Goal: Book appointment/travel/reservation

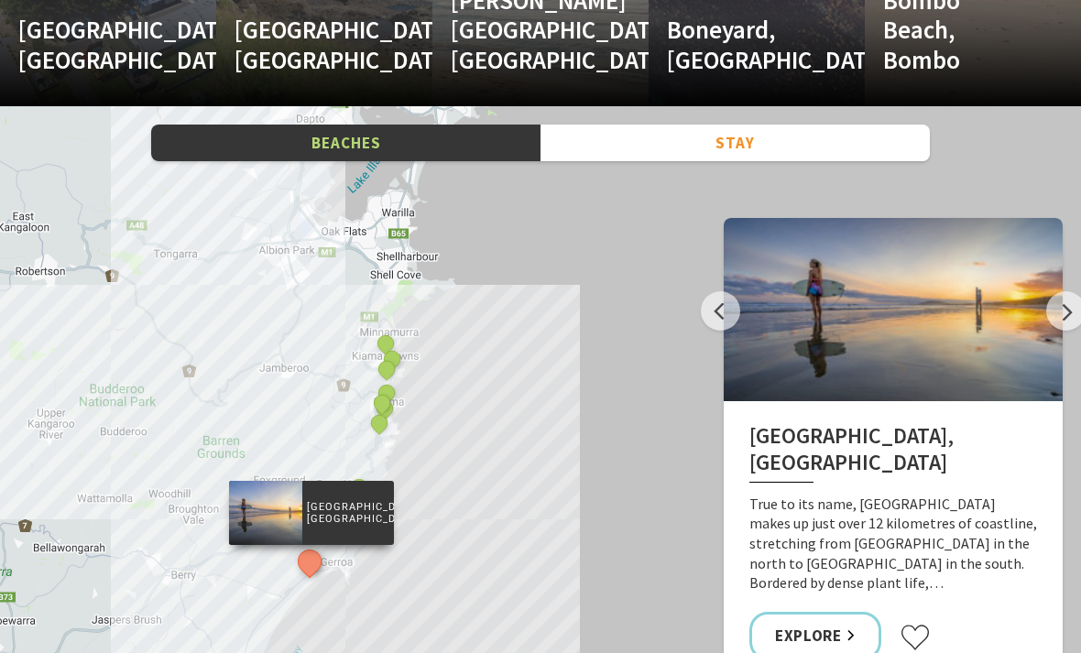
scroll to position [2778, 0]
click at [847, 137] on button "Stay" at bounding box center [734, 144] width 389 height 38
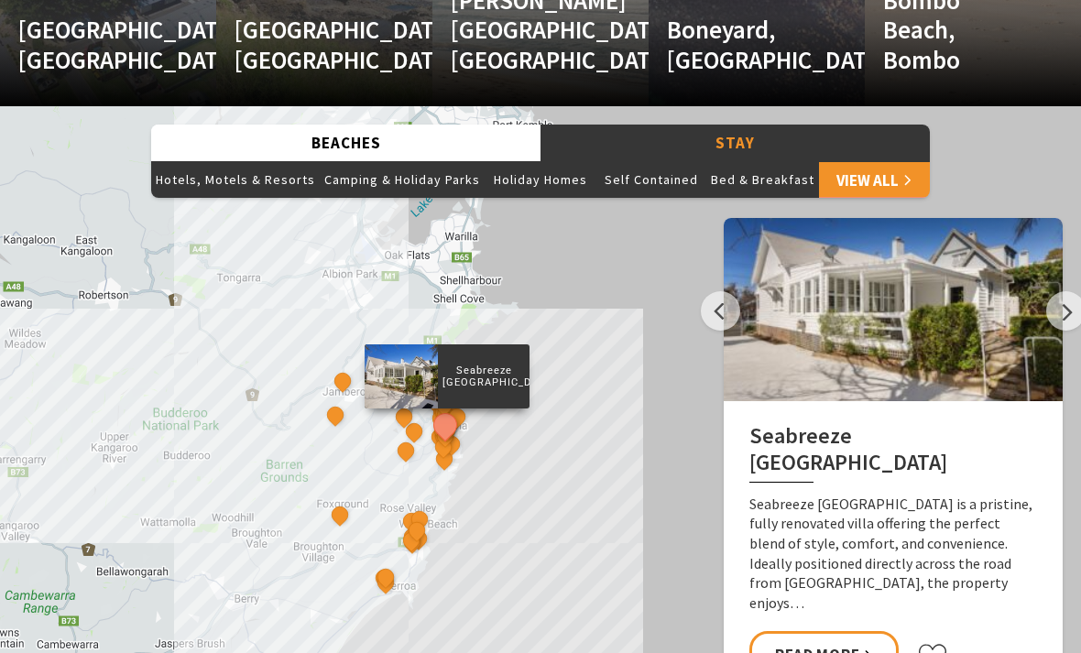
click at [258, 180] on button "Hotels, Motels & Resorts" at bounding box center [235, 179] width 169 height 37
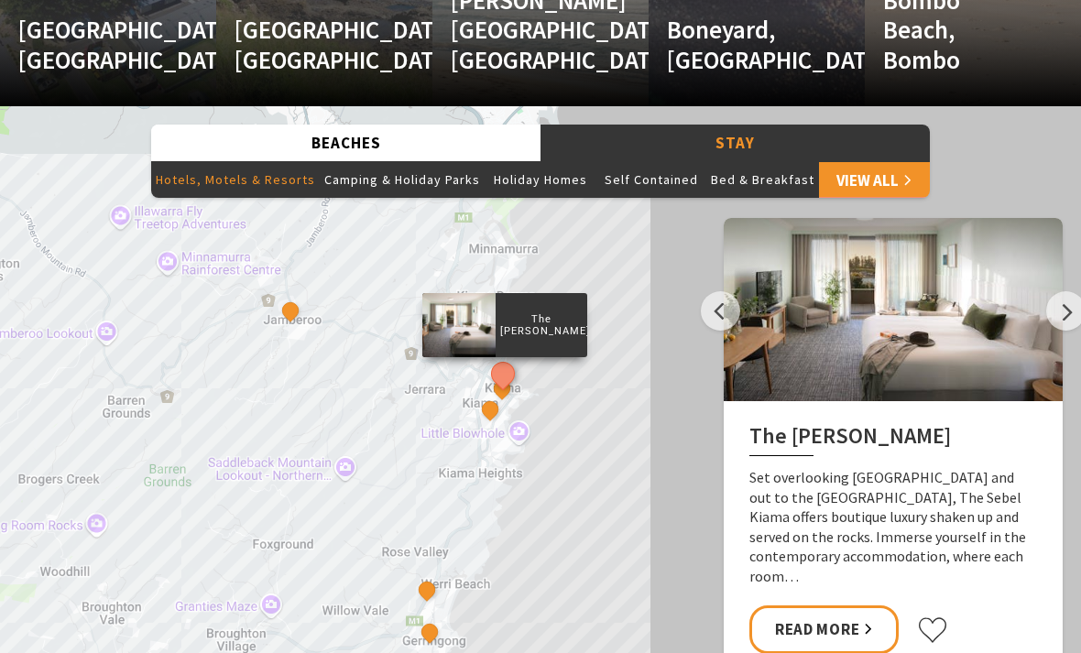
click at [434, 174] on button "Camping & Holiday Parks" at bounding box center [402, 179] width 165 height 37
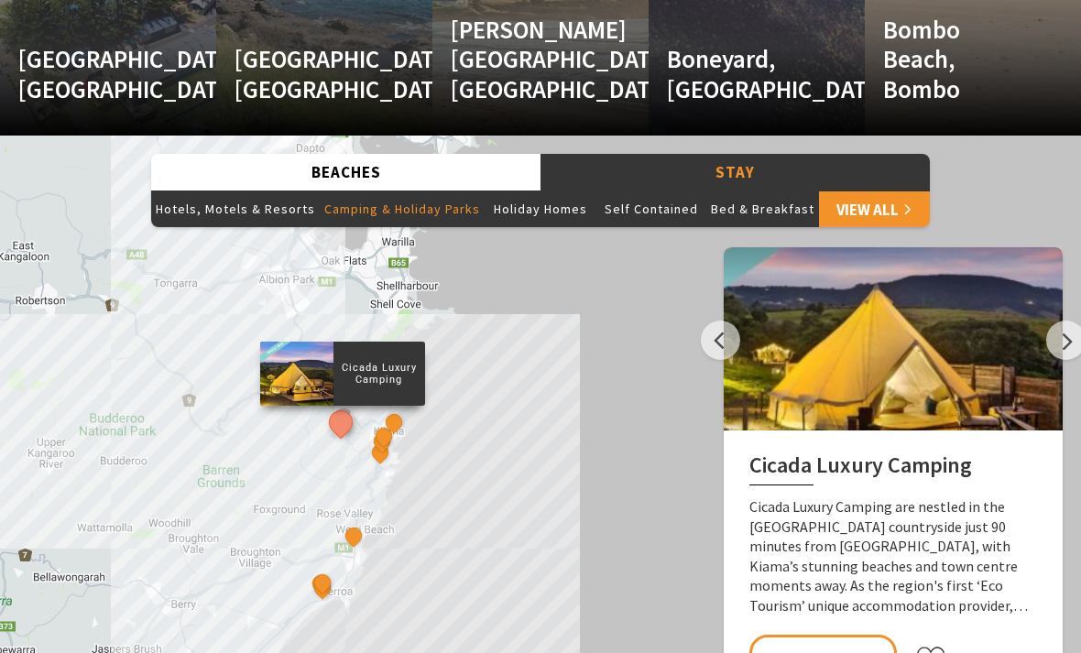
scroll to position [2772, 0]
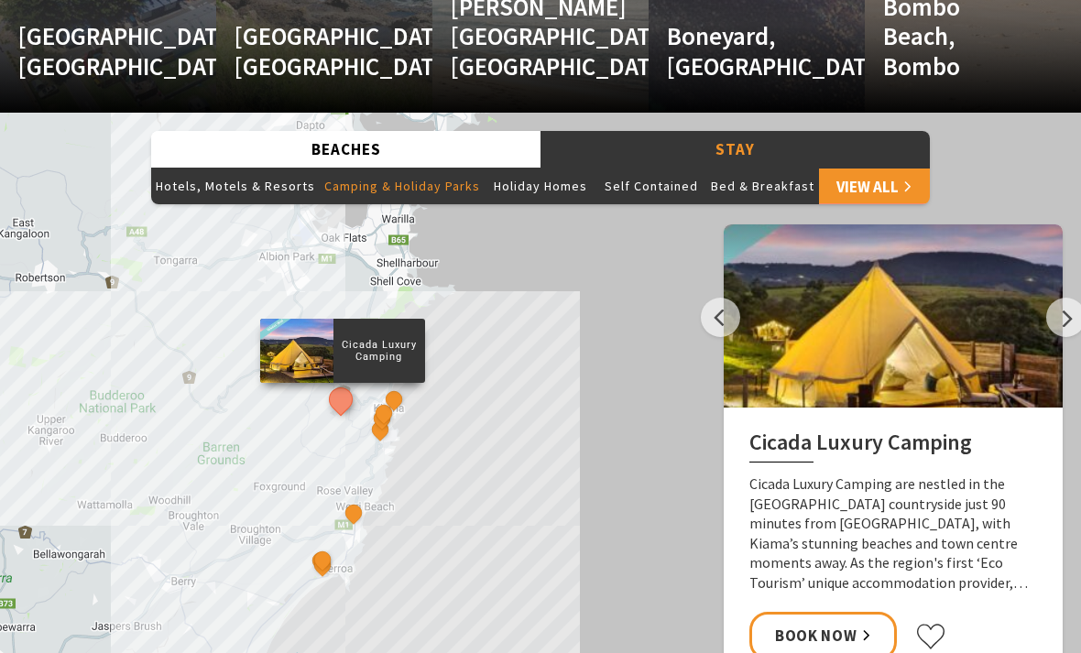
click at [1055, 315] on button "Next" at bounding box center [1065, 317] width 39 height 39
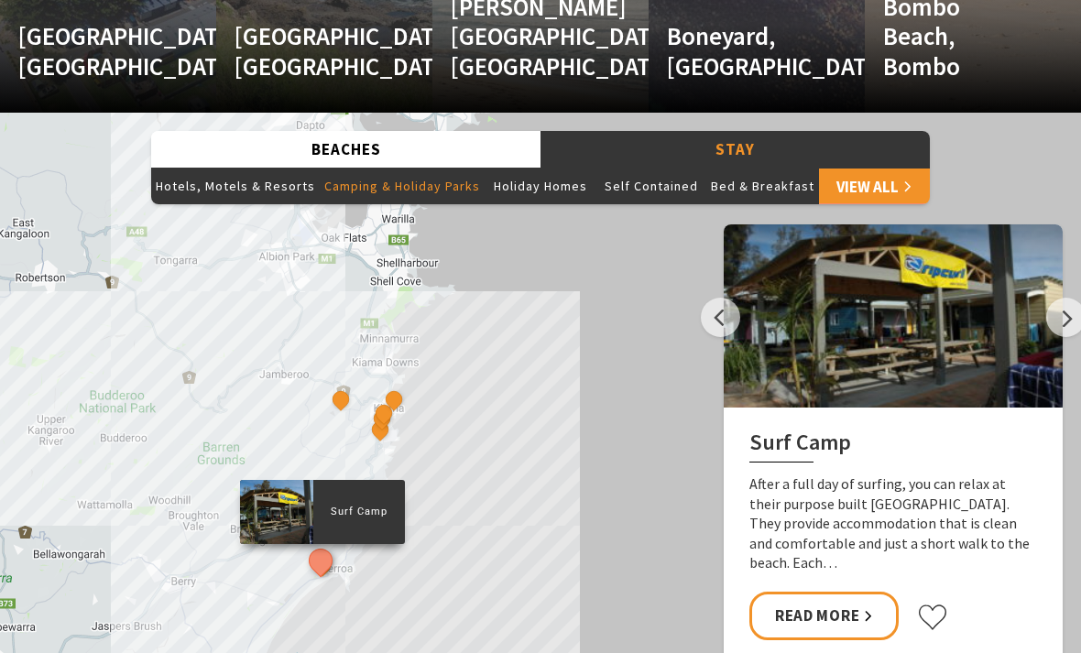
click at [1062, 299] on button "Next" at bounding box center [1065, 317] width 39 height 39
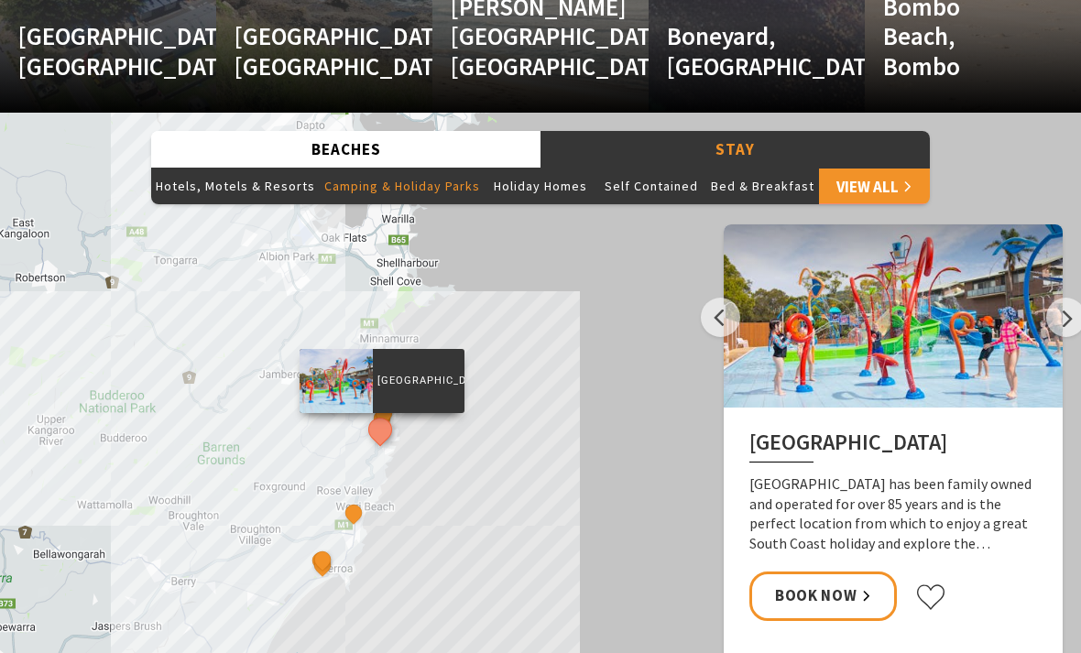
click at [1069, 311] on button "Next" at bounding box center [1065, 317] width 39 height 39
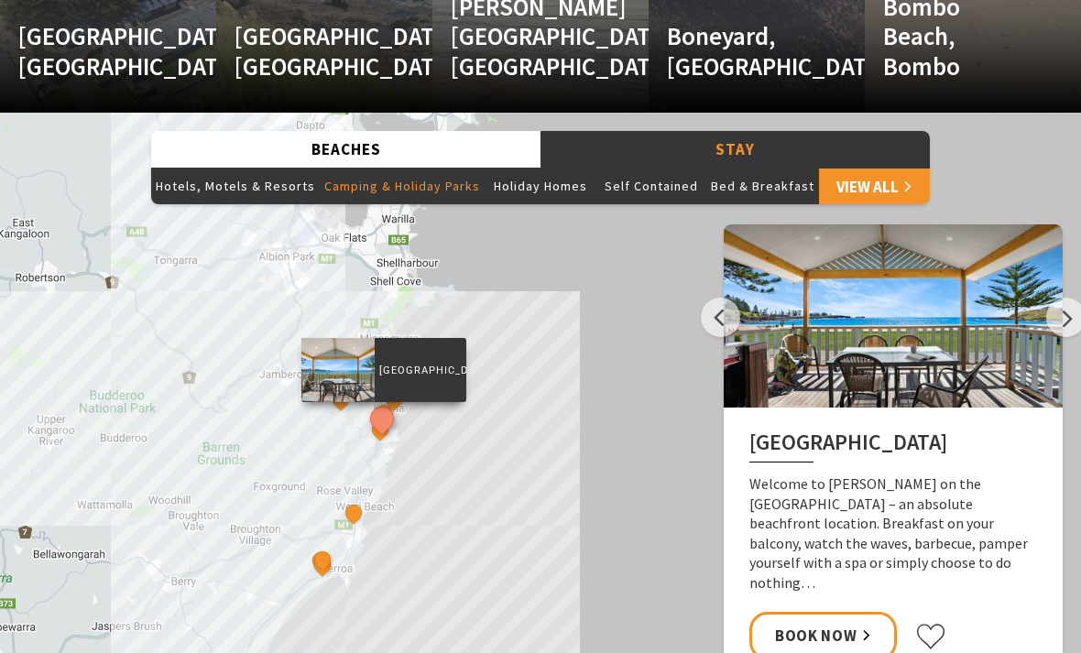
click at [1073, 311] on button "Next" at bounding box center [1065, 317] width 39 height 39
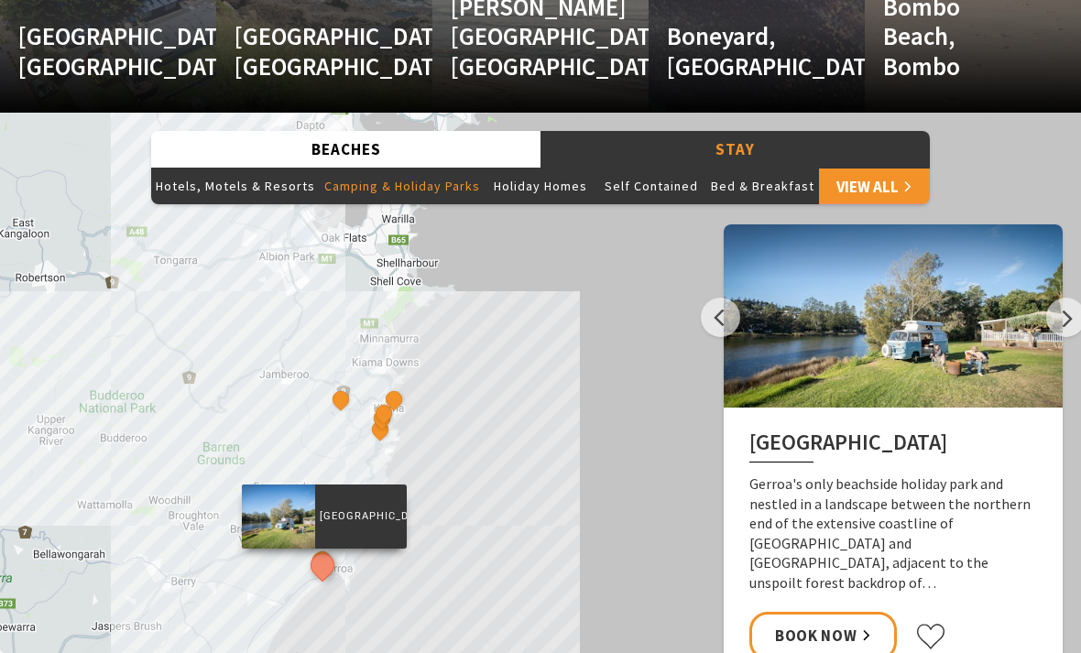
click at [1062, 316] on button "Next" at bounding box center [1065, 317] width 39 height 39
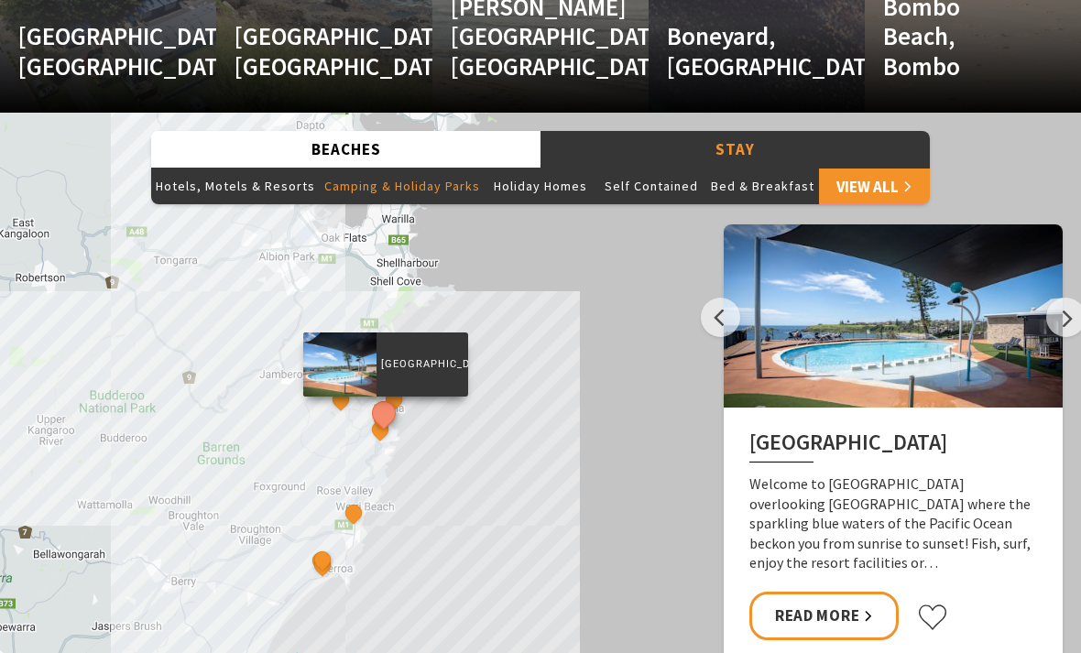
click at [1057, 316] on button "Next" at bounding box center [1065, 317] width 39 height 39
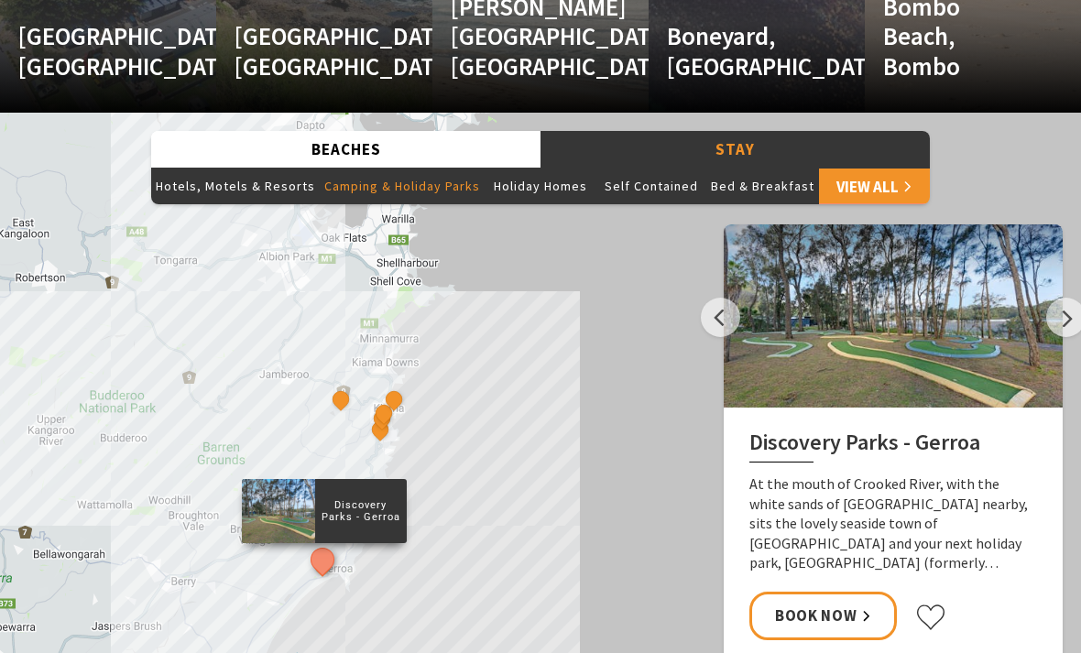
click at [1060, 308] on button "Next" at bounding box center [1065, 317] width 39 height 39
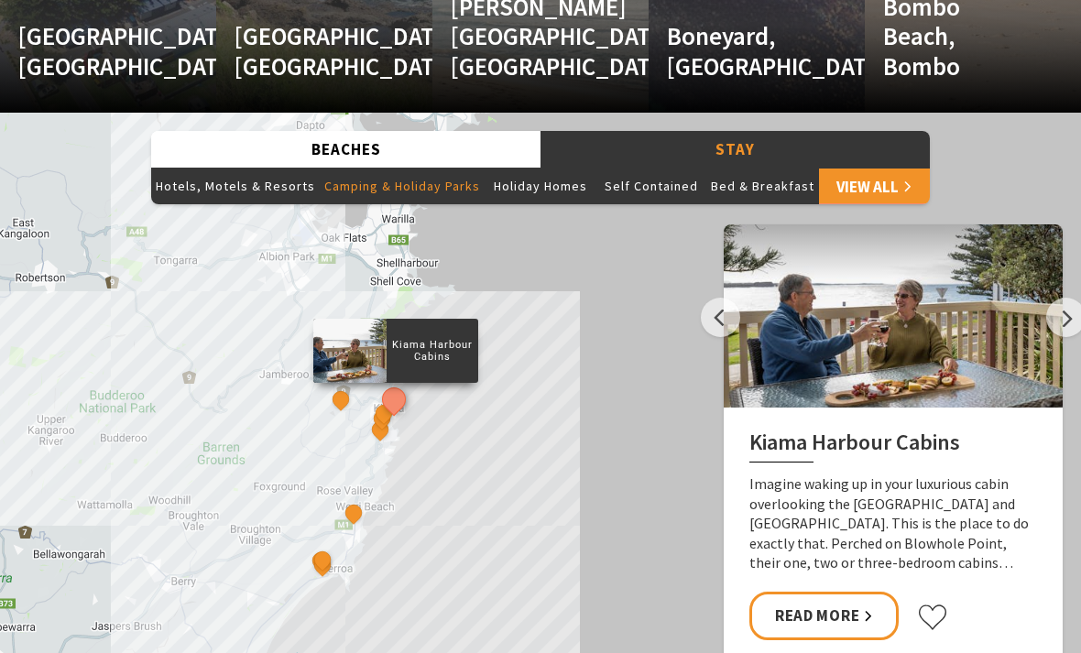
click at [1071, 305] on button "Next" at bounding box center [1065, 317] width 39 height 39
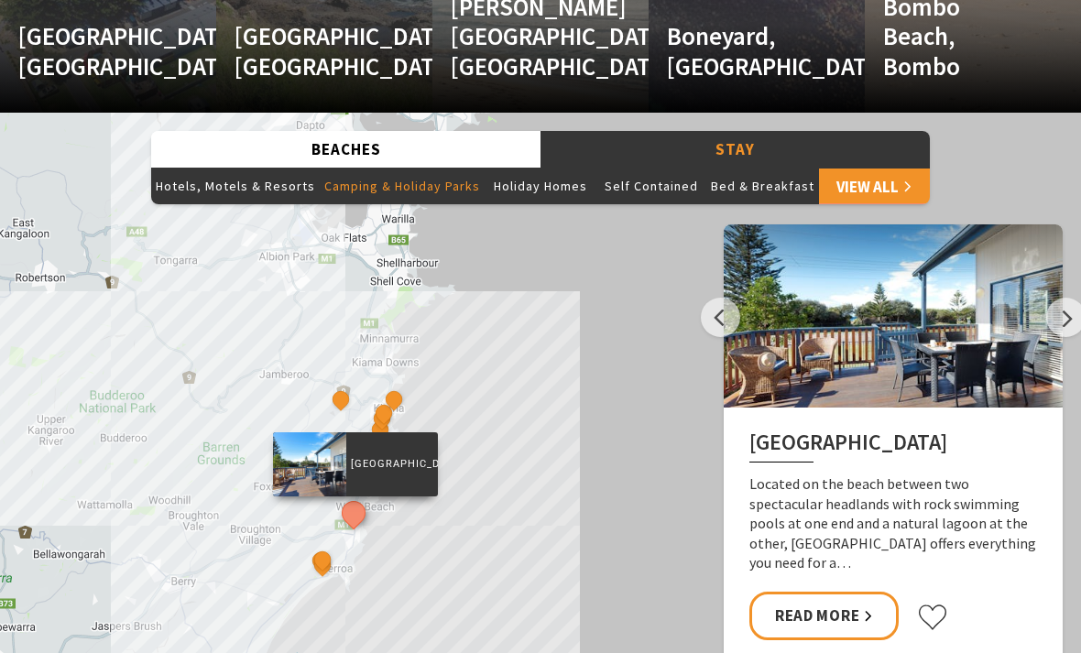
click at [1070, 306] on button "Next" at bounding box center [1065, 317] width 39 height 39
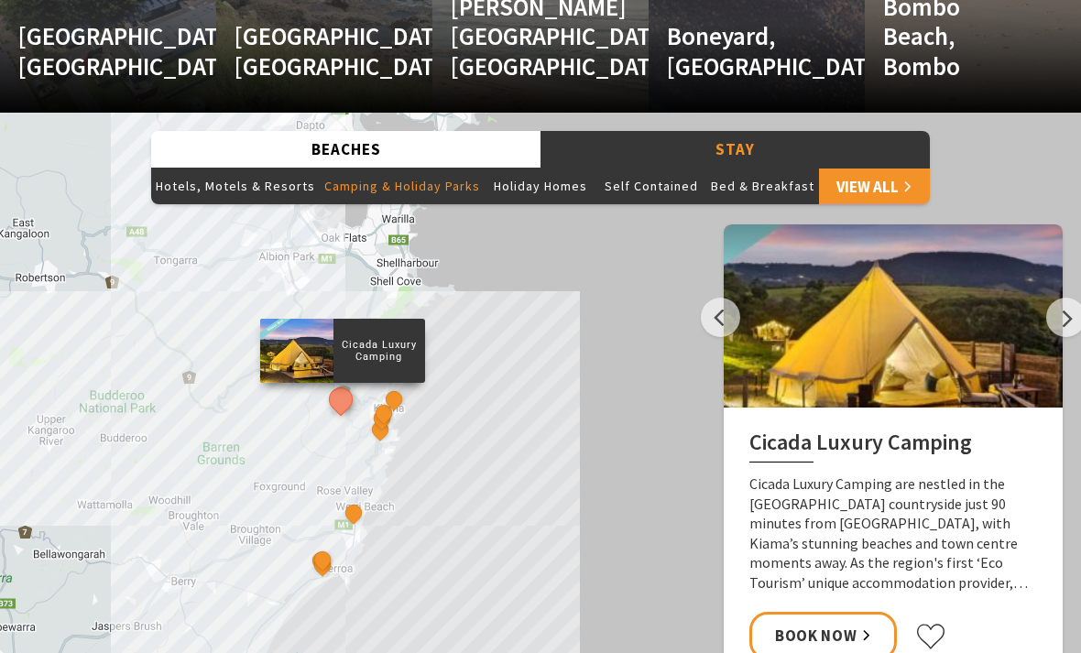
click at [904, 441] on h2 "Cicada Luxury Camping" at bounding box center [893, 446] width 288 height 33
click at [857, 633] on link "Book Now" at bounding box center [822, 636] width 147 height 49
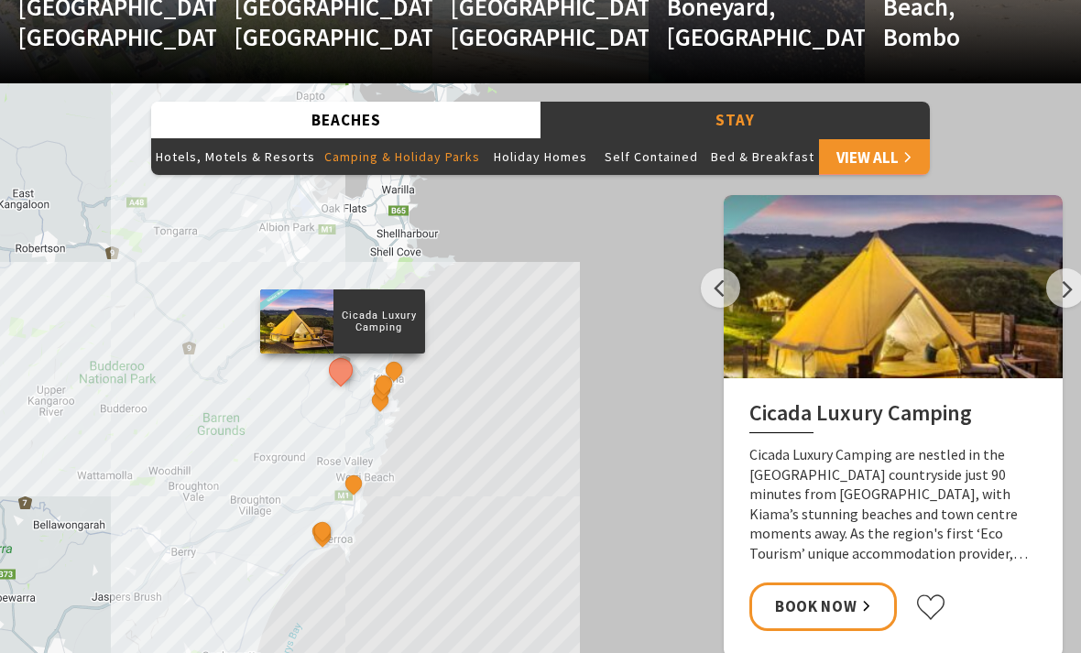
click at [1057, 299] on button "Next" at bounding box center [1065, 287] width 39 height 39
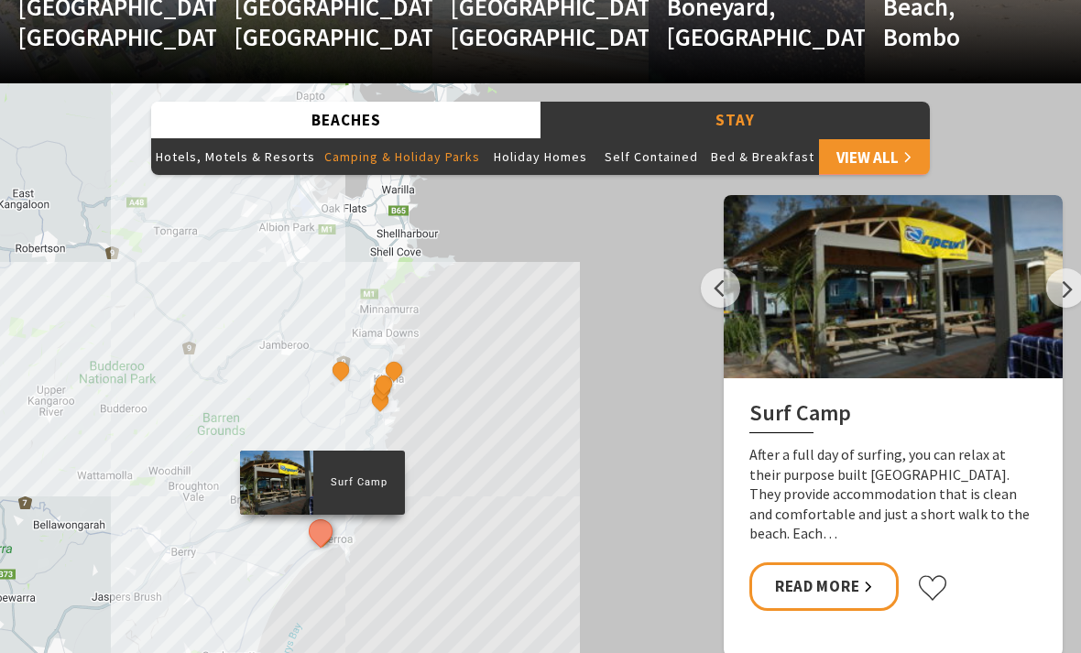
click at [1063, 290] on button "Next" at bounding box center [1065, 287] width 39 height 39
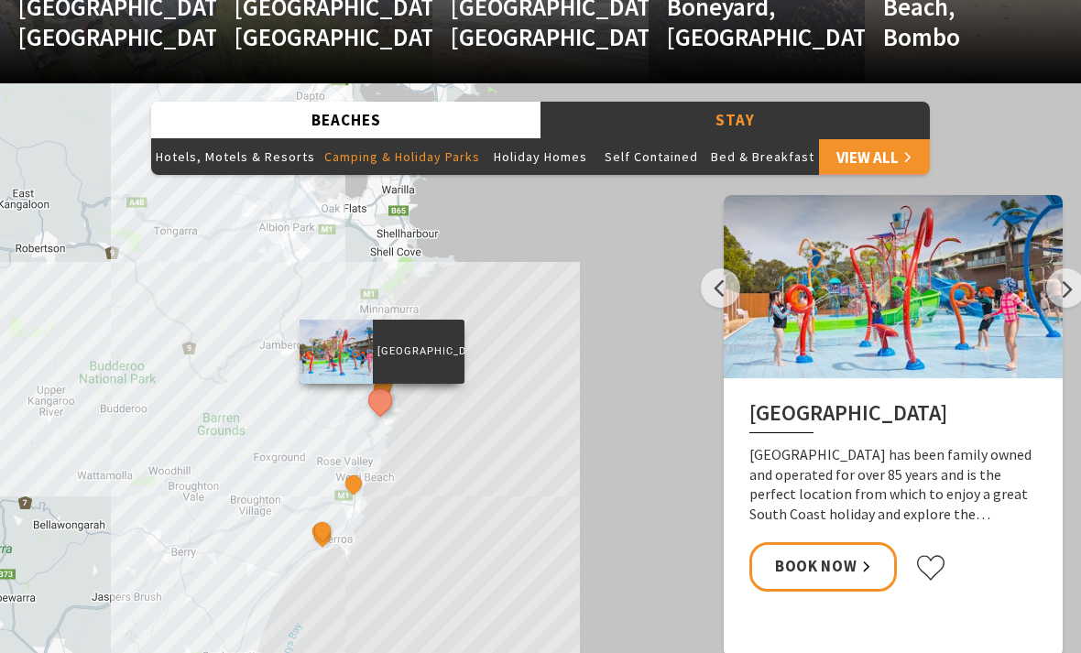
click at [1071, 285] on button "Next" at bounding box center [1065, 287] width 39 height 39
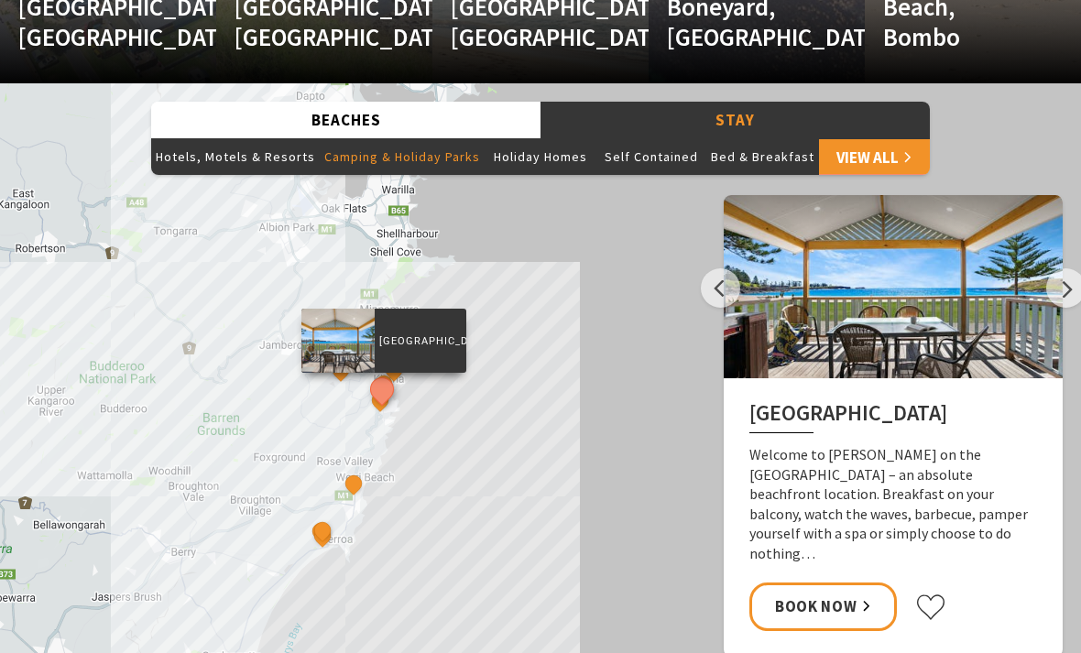
click at [962, 421] on h2 "Kendalls Beach Holiday Park" at bounding box center [893, 416] width 288 height 33
click at [850, 583] on link "Book Now" at bounding box center [822, 607] width 147 height 49
click at [1051, 263] on div at bounding box center [893, 286] width 339 height 183
click at [1065, 288] on button "Next" at bounding box center [1065, 287] width 39 height 39
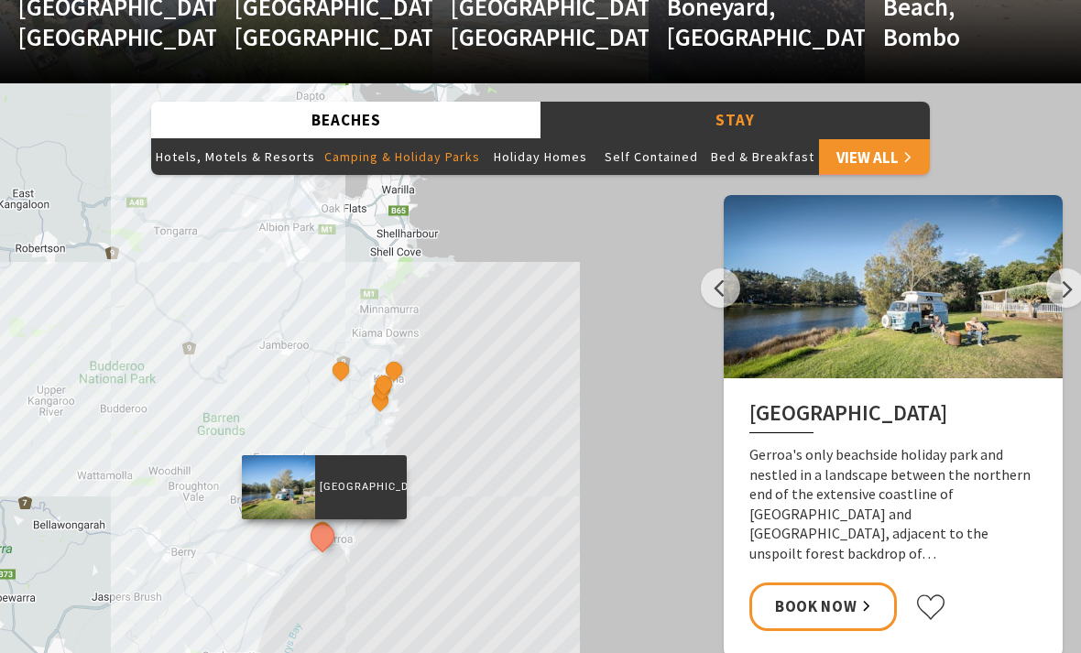
click at [1073, 288] on button "Next" at bounding box center [1065, 287] width 39 height 39
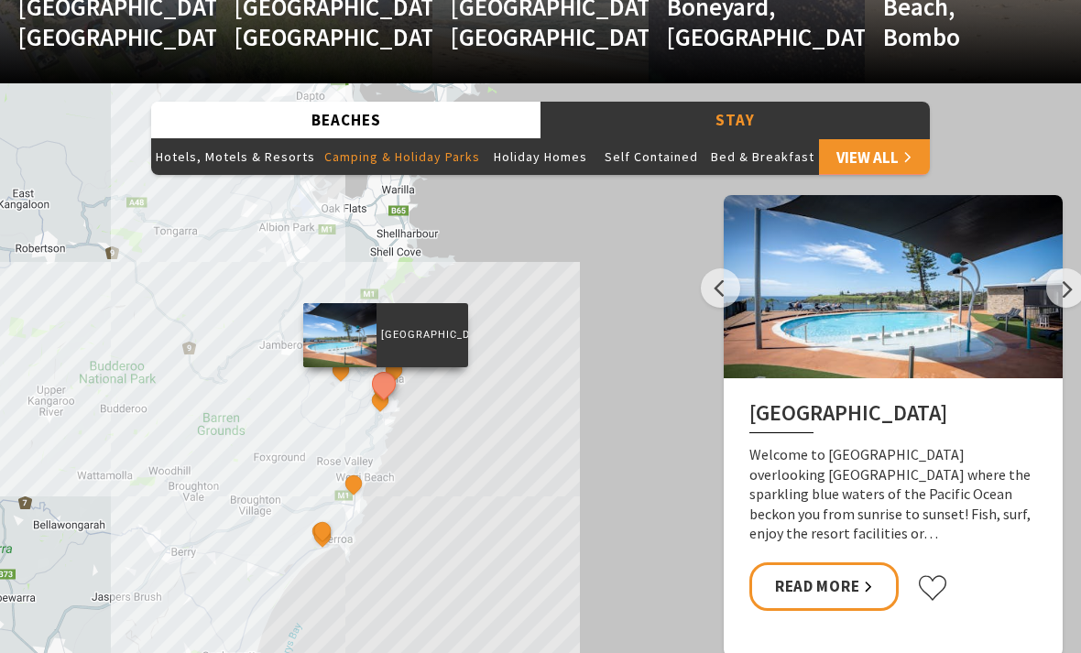
click at [850, 577] on link "Read More" at bounding box center [823, 586] width 149 height 49
click at [529, 162] on button "Holiday Homes" at bounding box center [540, 156] width 111 height 37
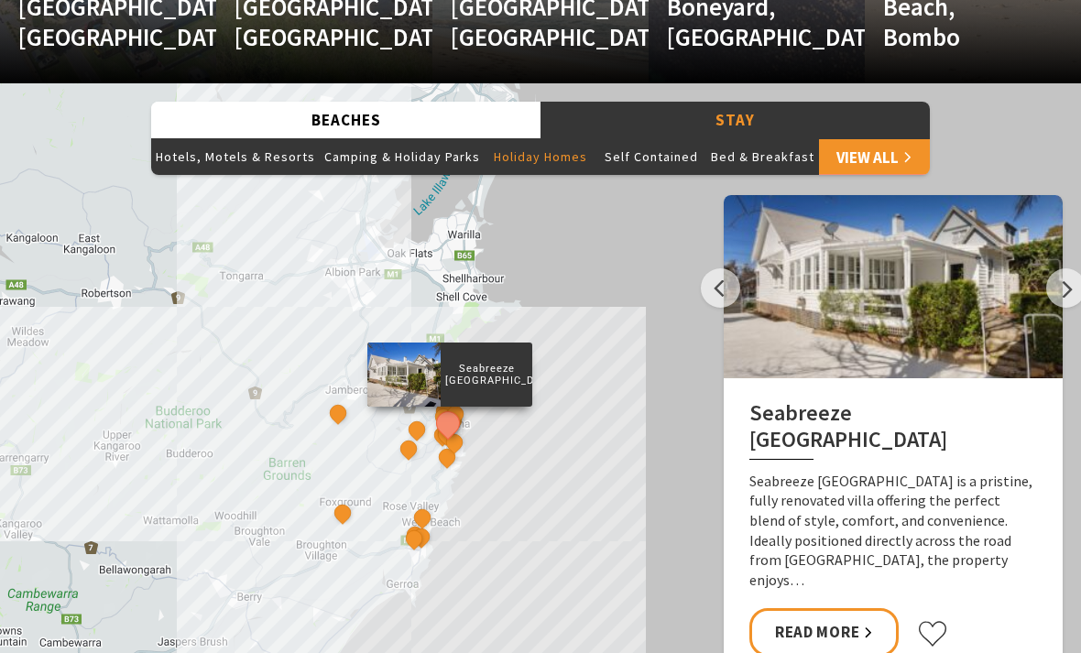
click at [229, 145] on button "Hotels, Motels & Resorts" at bounding box center [235, 156] width 169 height 37
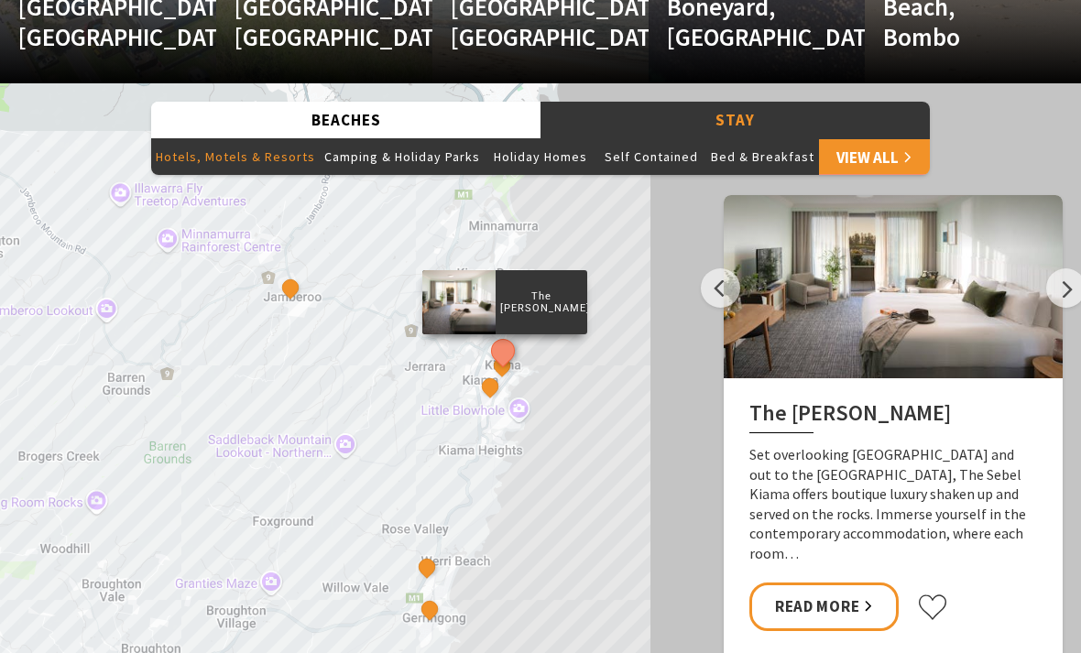
click at [463, 116] on button "Beaches" at bounding box center [345, 121] width 389 height 38
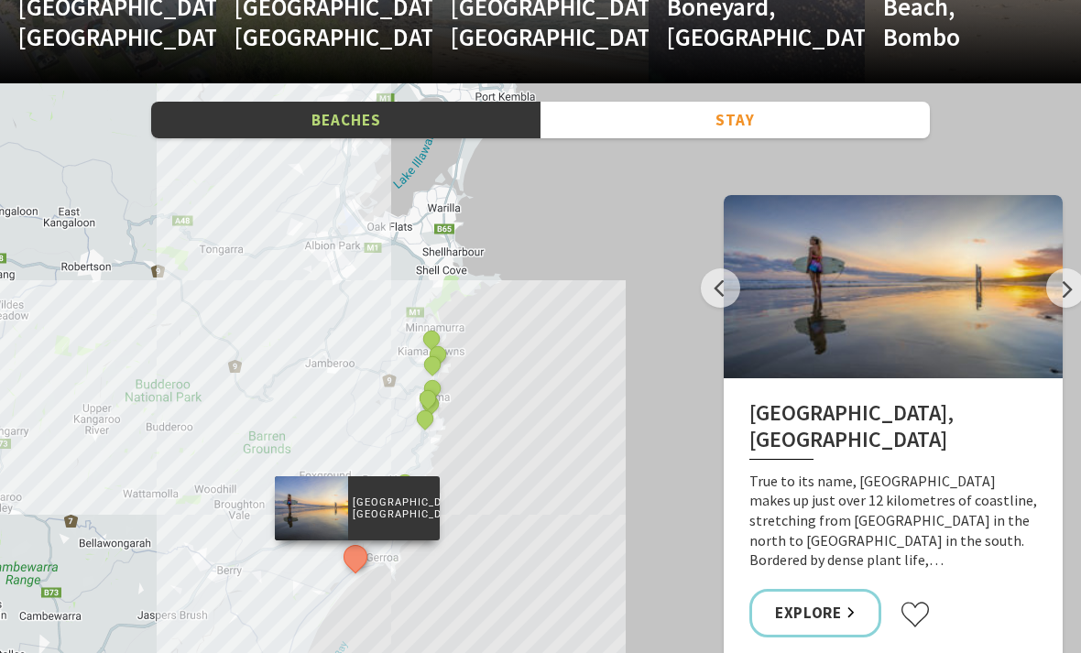
click at [1075, 283] on button "Next" at bounding box center [1065, 287] width 39 height 39
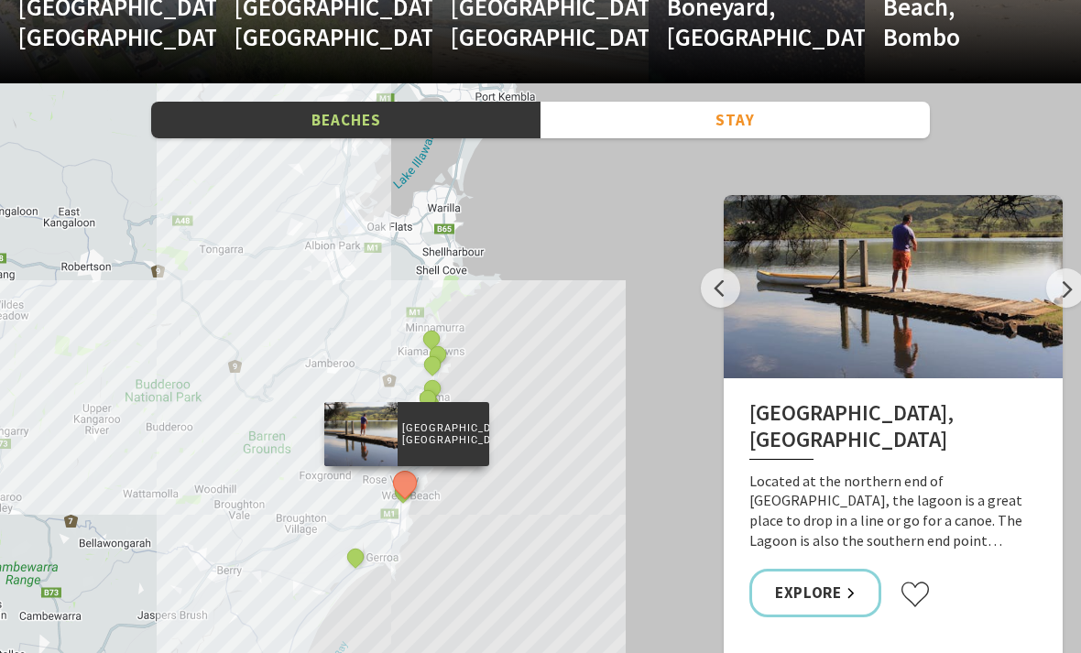
click at [1073, 287] on button "Next" at bounding box center [1065, 287] width 39 height 39
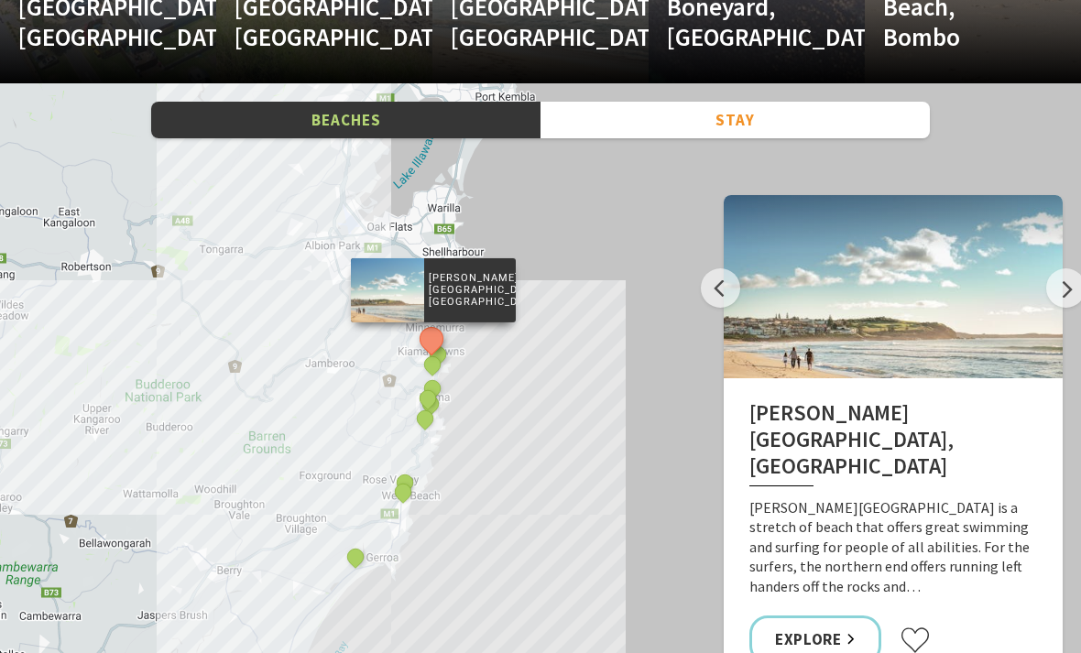
click at [1073, 283] on button "Next" at bounding box center [1065, 287] width 39 height 39
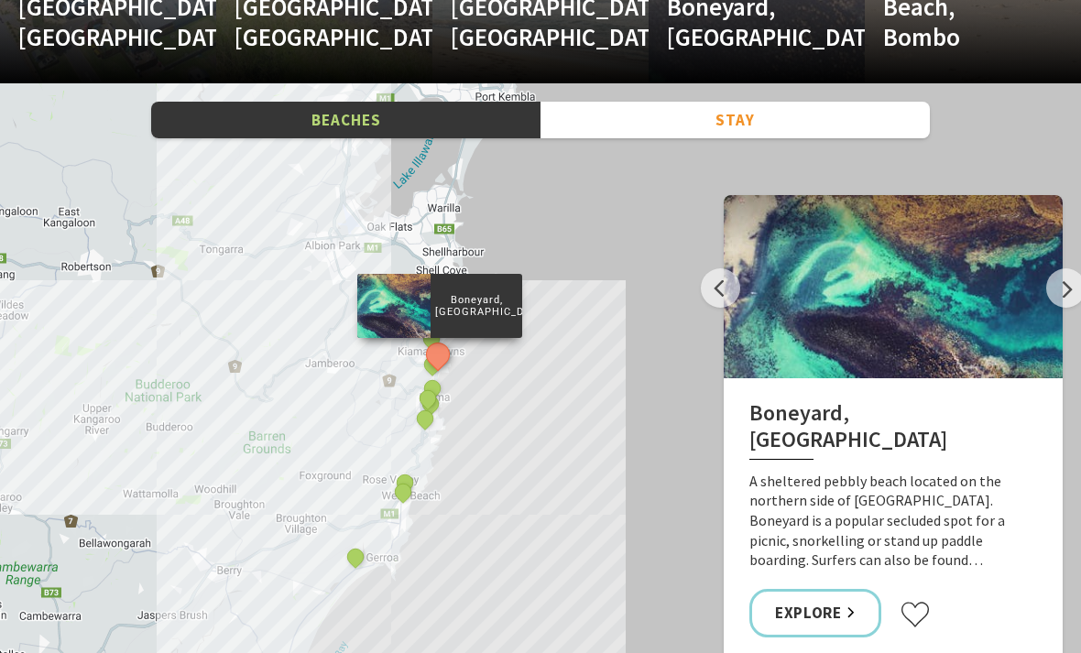
click at [1071, 288] on button "Next" at bounding box center [1065, 287] width 39 height 39
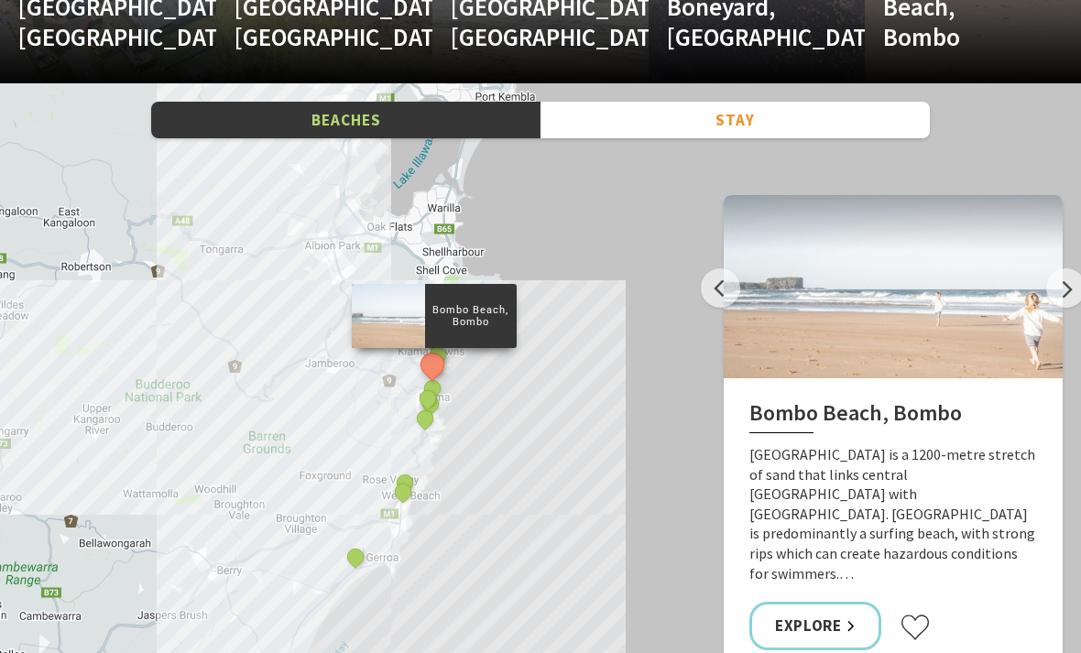
click at [1072, 289] on button "Next" at bounding box center [1065, 287] width 39 height 39
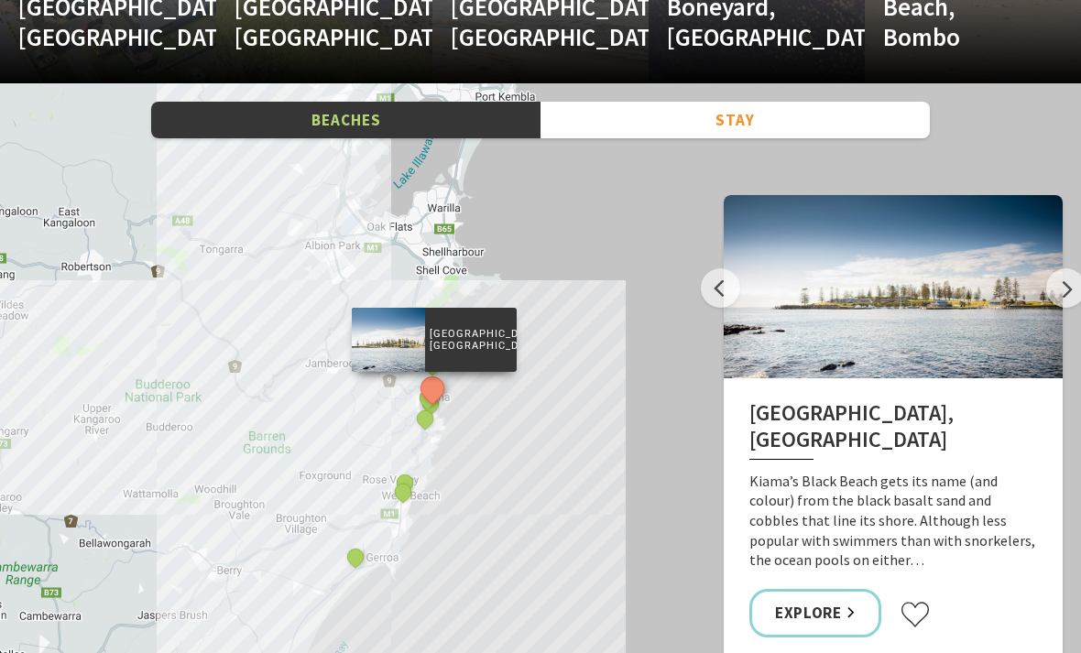
click at [724, 291] on button "Previous" at bounding box center [720, 287] width 39 height 39
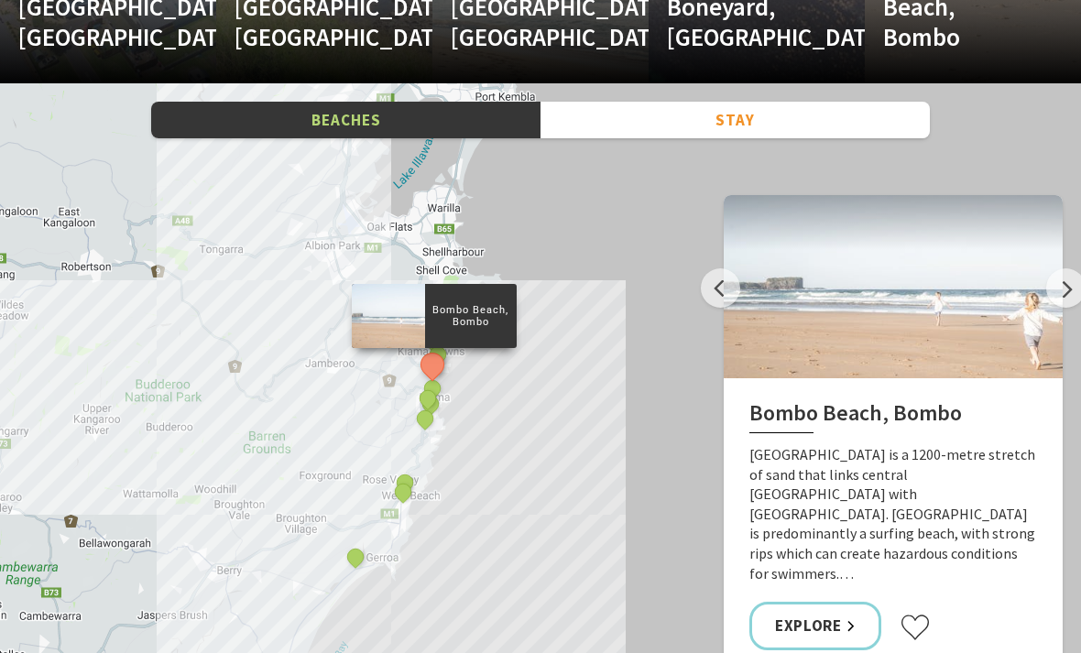
click at [1076, 291] on button "Next" at bounding box center [1065, 287] width 39 height 39
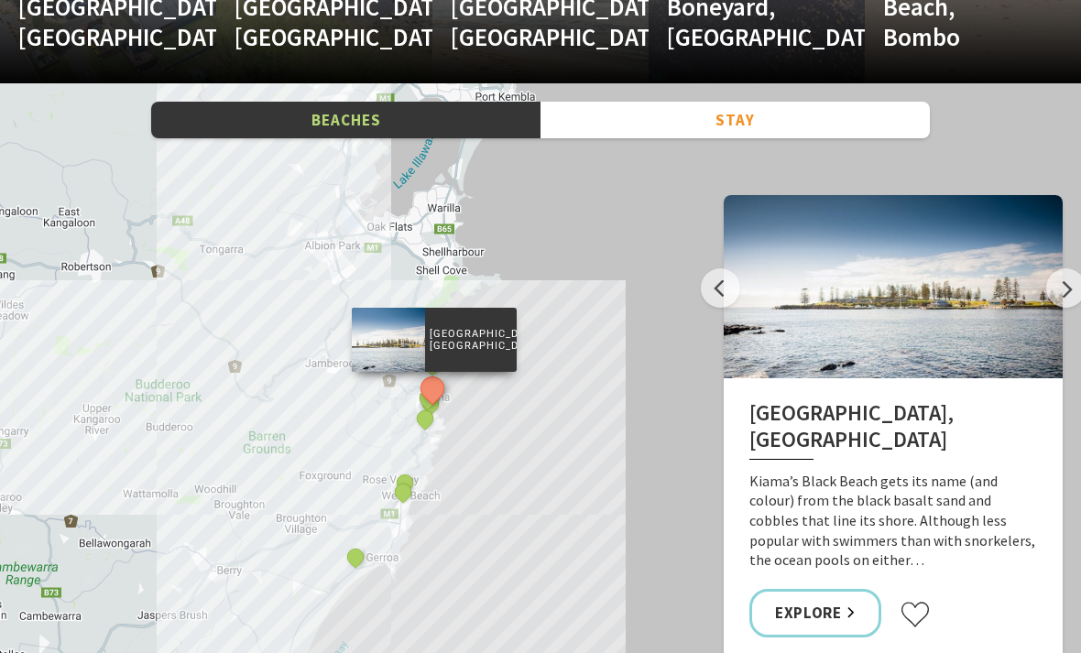
click at [1068, 289] on button "Next" at bounding box center [1065, 287] width 39 height 39
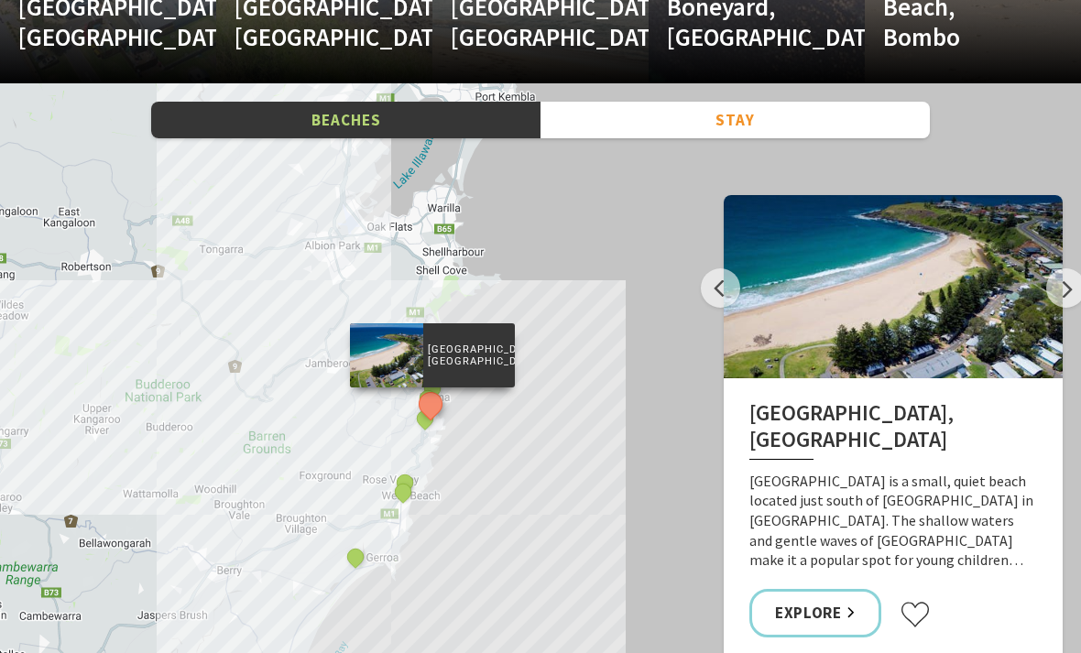
click at [726, 280] on button "Previous" at bounding box center [720, 287] width 39 height 39
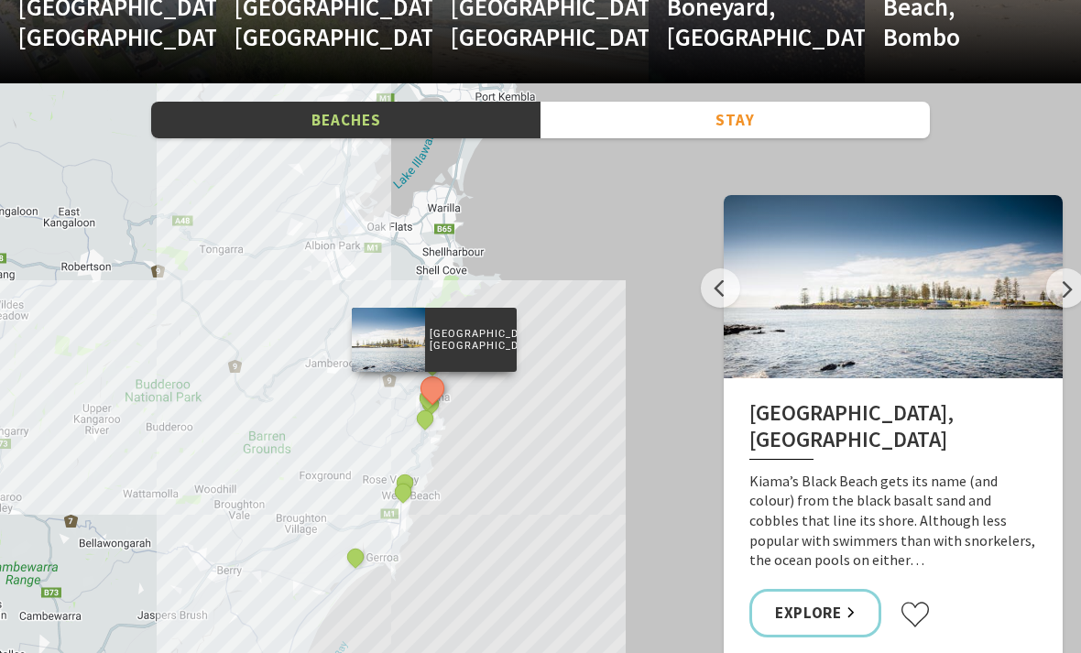
click at [828, 589] on link "Explore" at bounding box center [815, 613] width 132 height 49
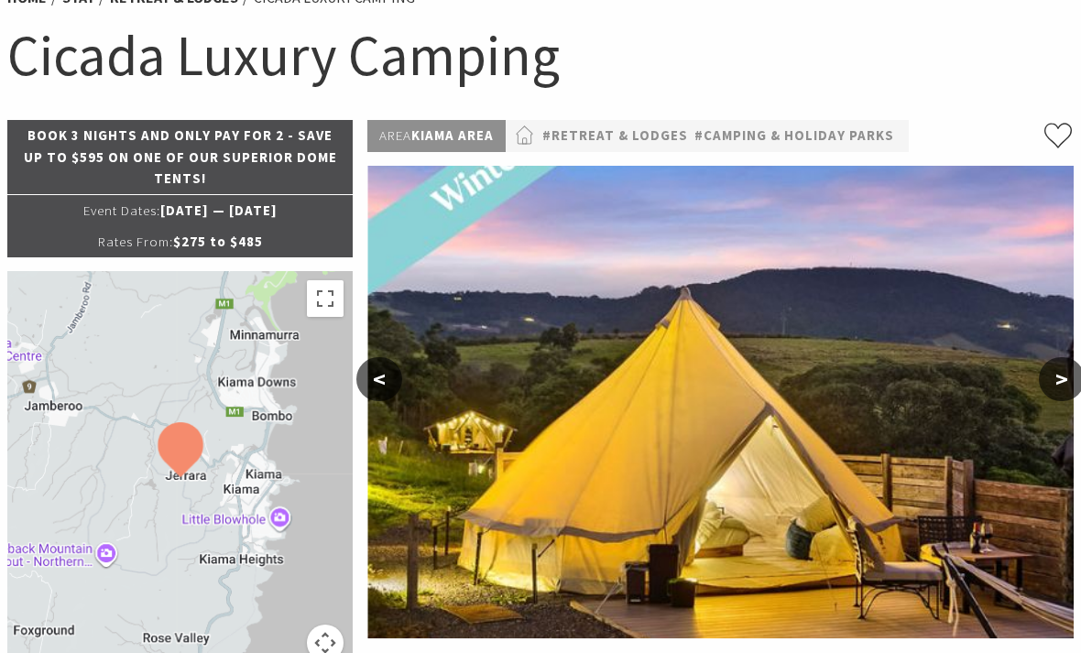
select select "3"
select select "2"
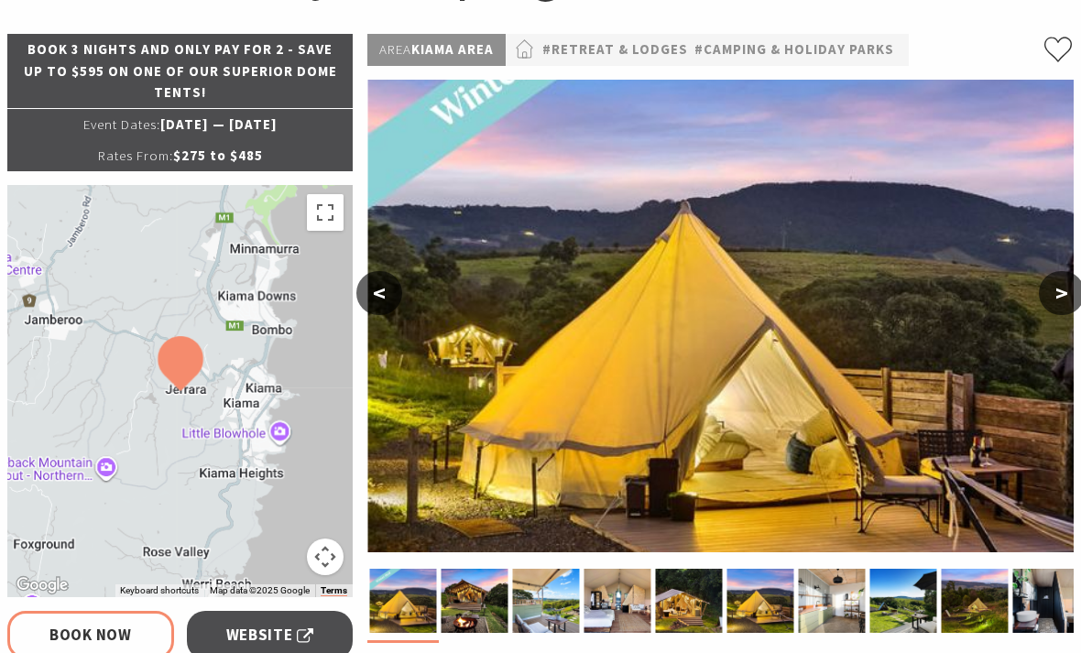
scroll to position [259, 0]
click at [1063, 294] on button ">" at bounding box center [1062, 293] width 46 height 44
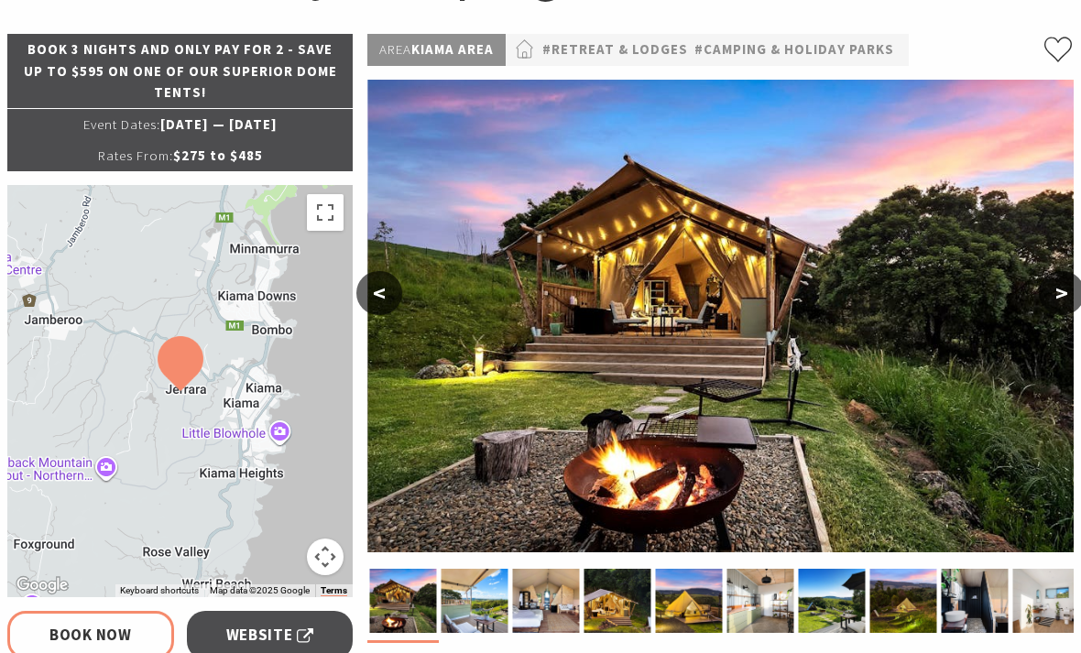
click at [1055, 299] on button ">" at bounding box center [1062, 293] width 46 height 44
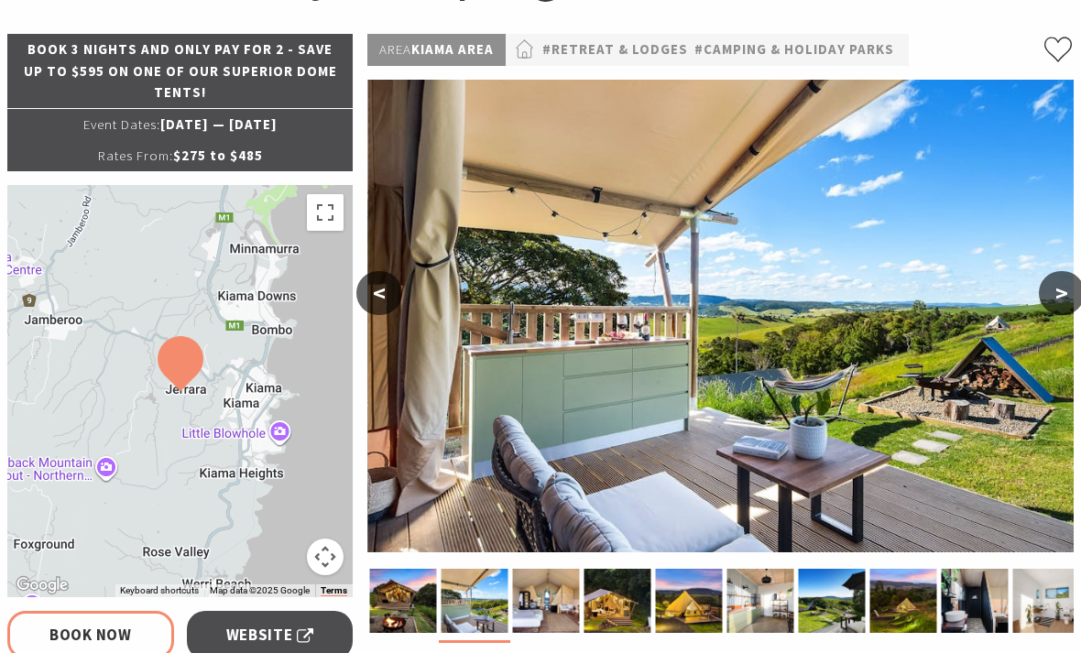
click at [1070, 289] on button ">" at bounding box center [1062, 293] width 46 height 44
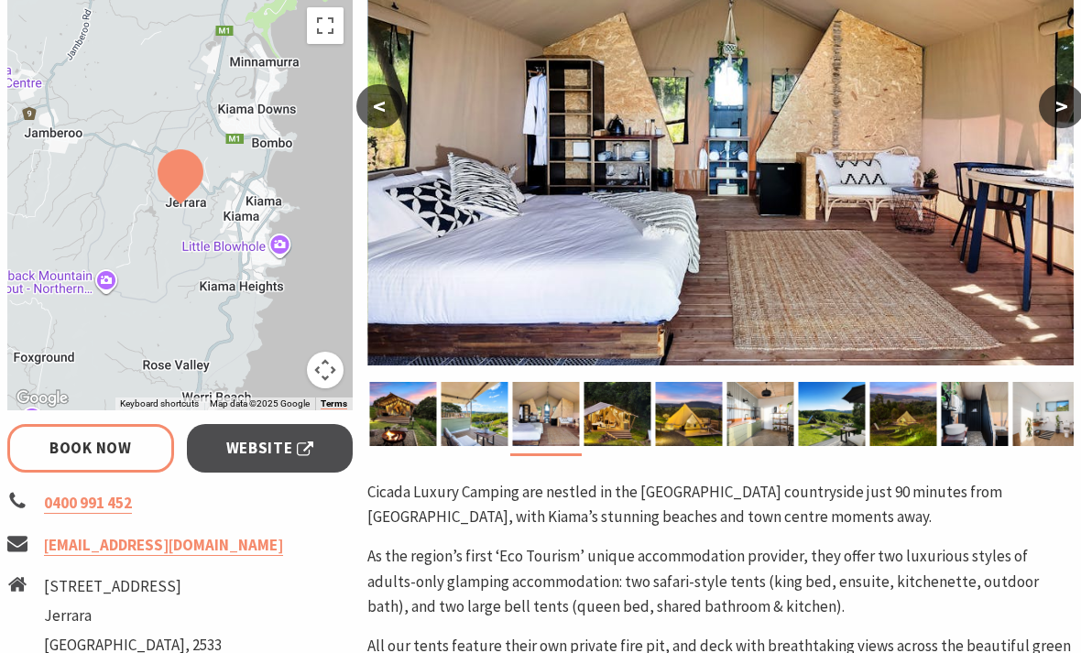
scroll to position [448, 0]
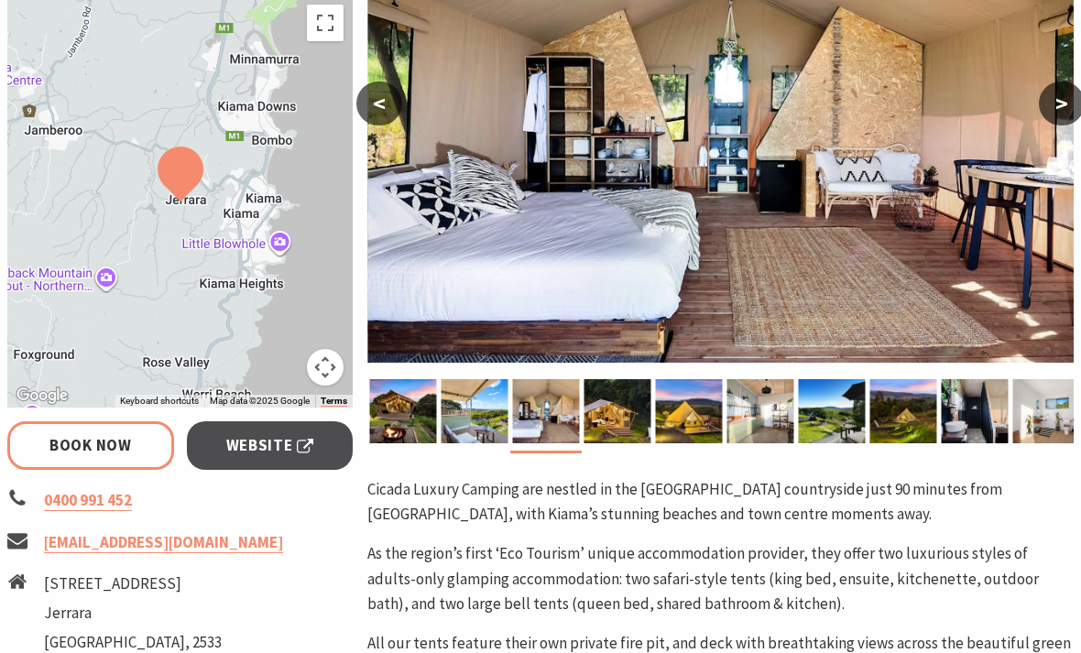
click at [317, 454] on link "Website" at bounding box center [270, 446] width 167 height 49
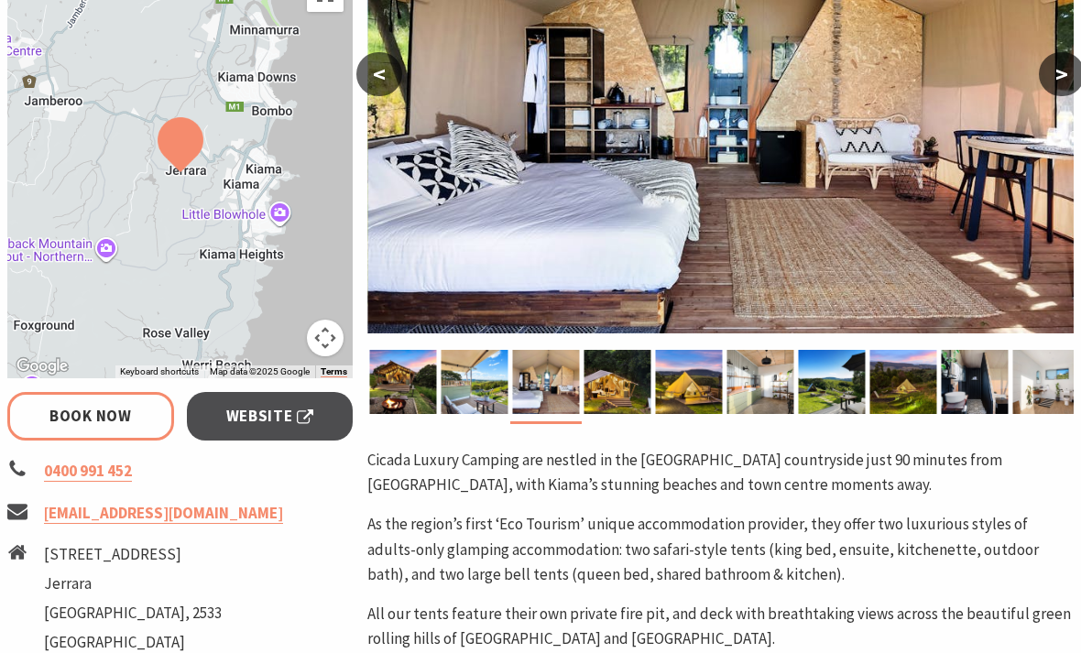
click at [630, 382] on img at bounding box center [617, 382] width 67 height 64
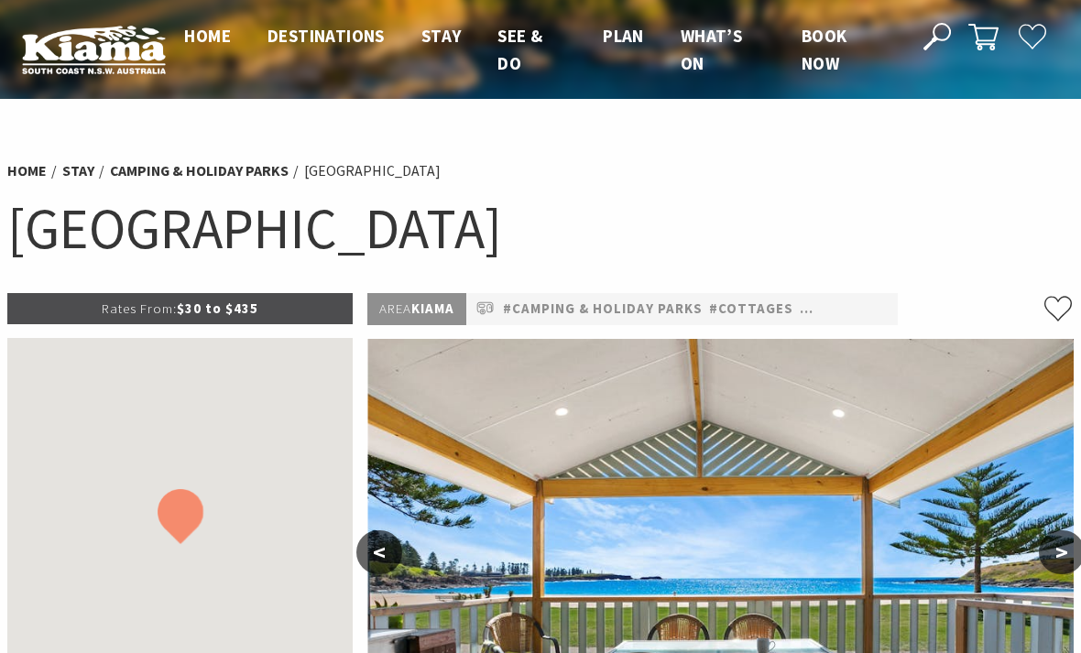
select select "3"
select select "2"
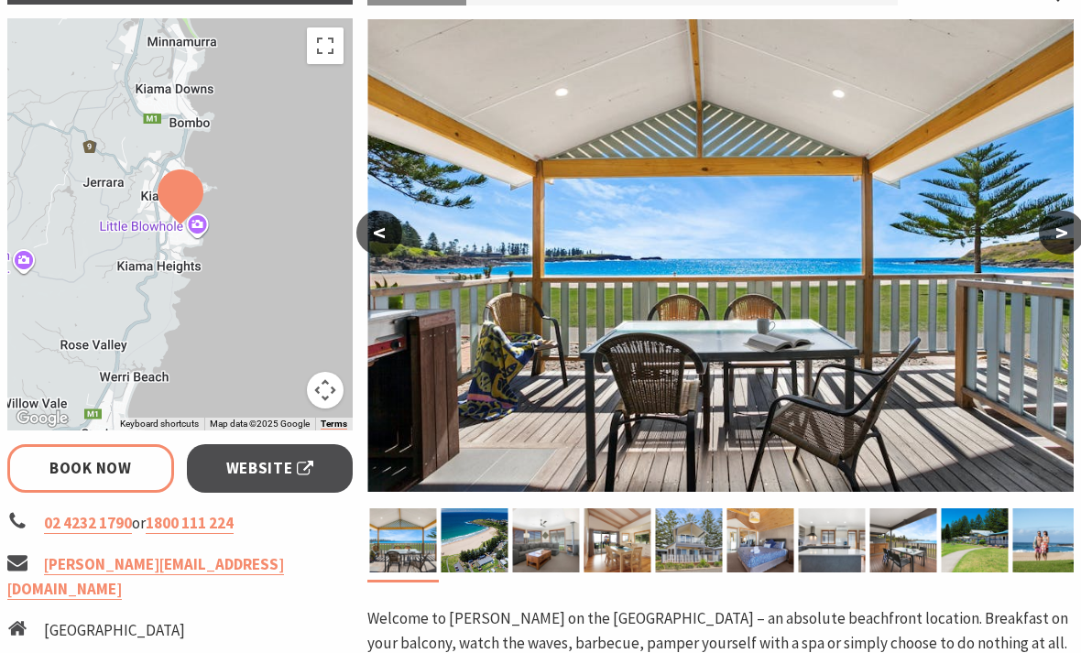
scroll to position [320, 0]
click at [489, 542] on img at bounding box center [474, 540] width 67 height 64
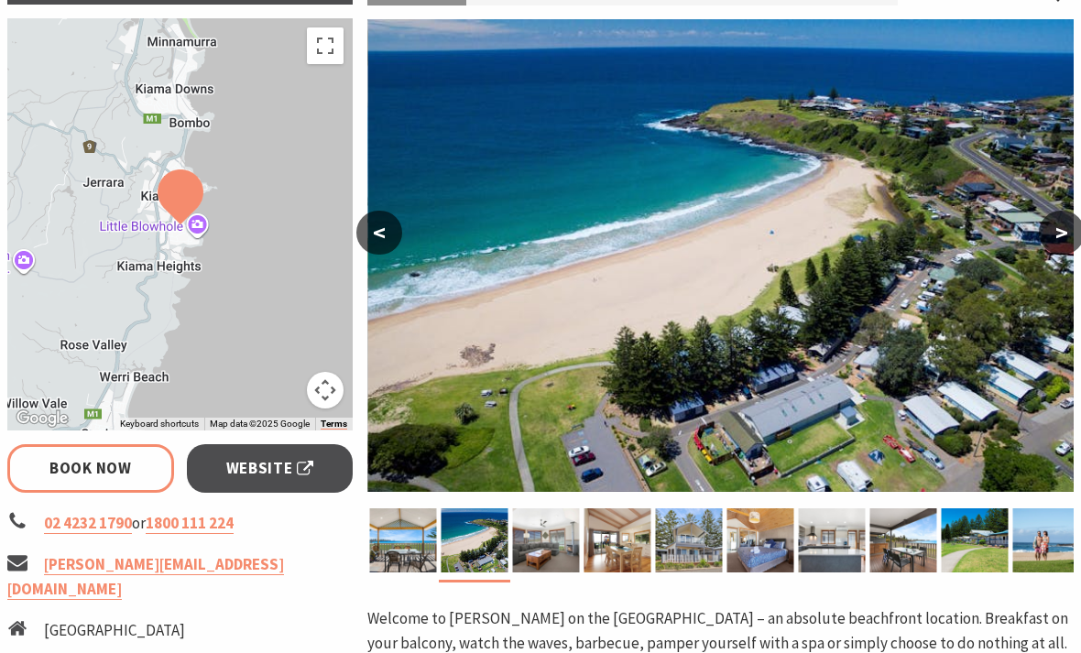
click at [555, 552] on img at bounding box center [546, 540] width 67 height 64
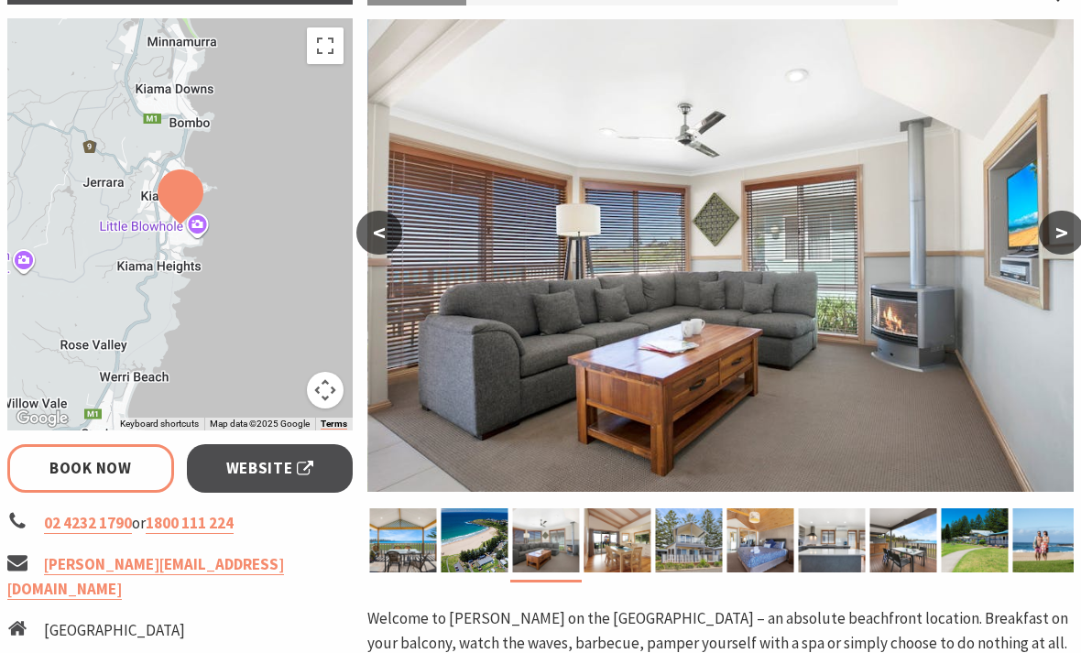
click at [630, 549] on img at bounding box center [617, 540] width 67 height 64
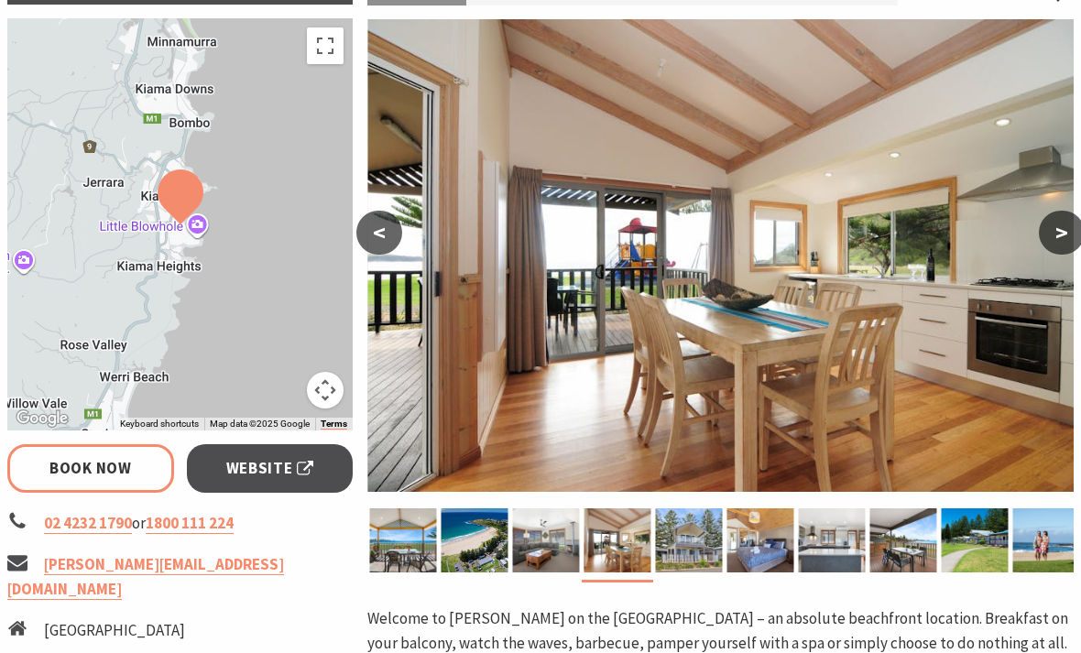
click at [695, 551] on img at bounding box center [689, 540] width 67 height 64
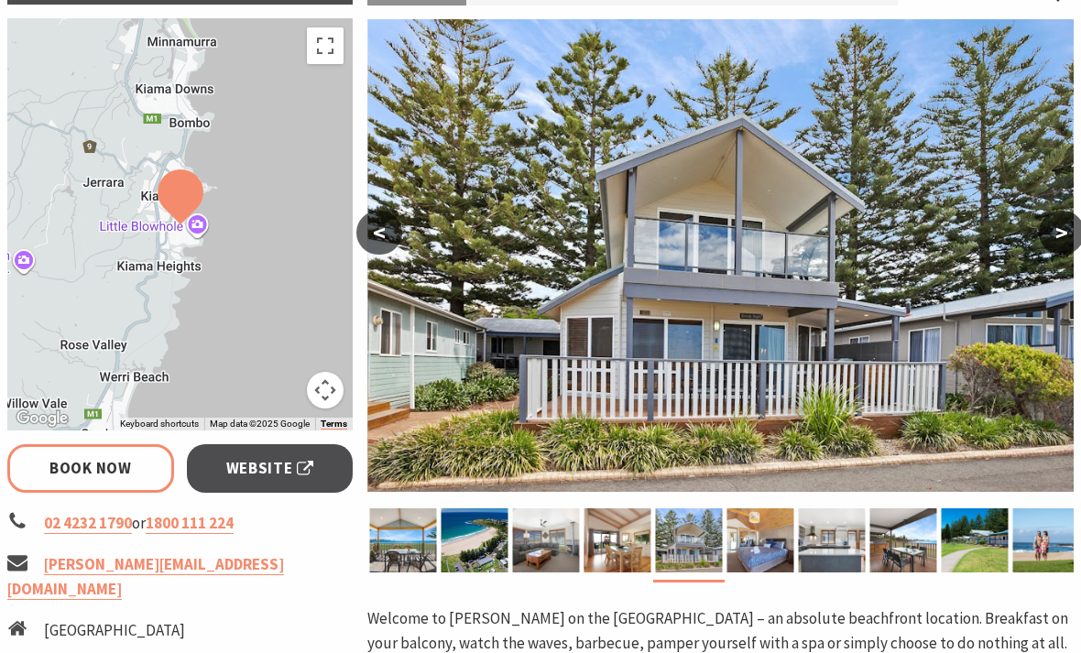
click at [765, 553] on img at bounding box center [760, 540] width 67 height 64
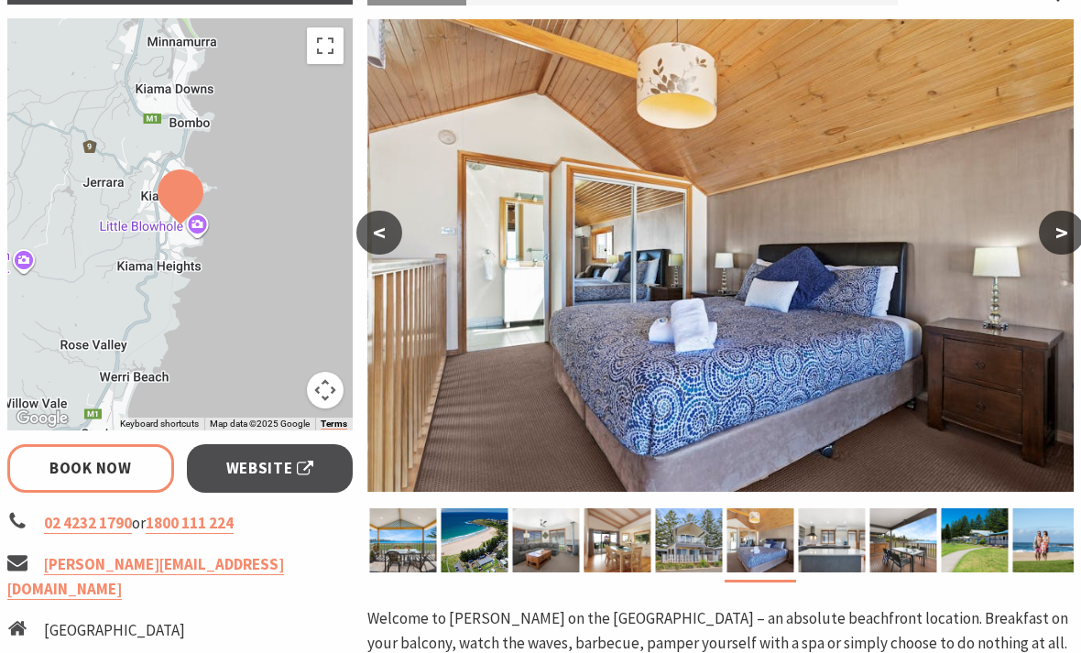
click at [839, 559] on img at bounding box center [832, 540] width 67 height 64
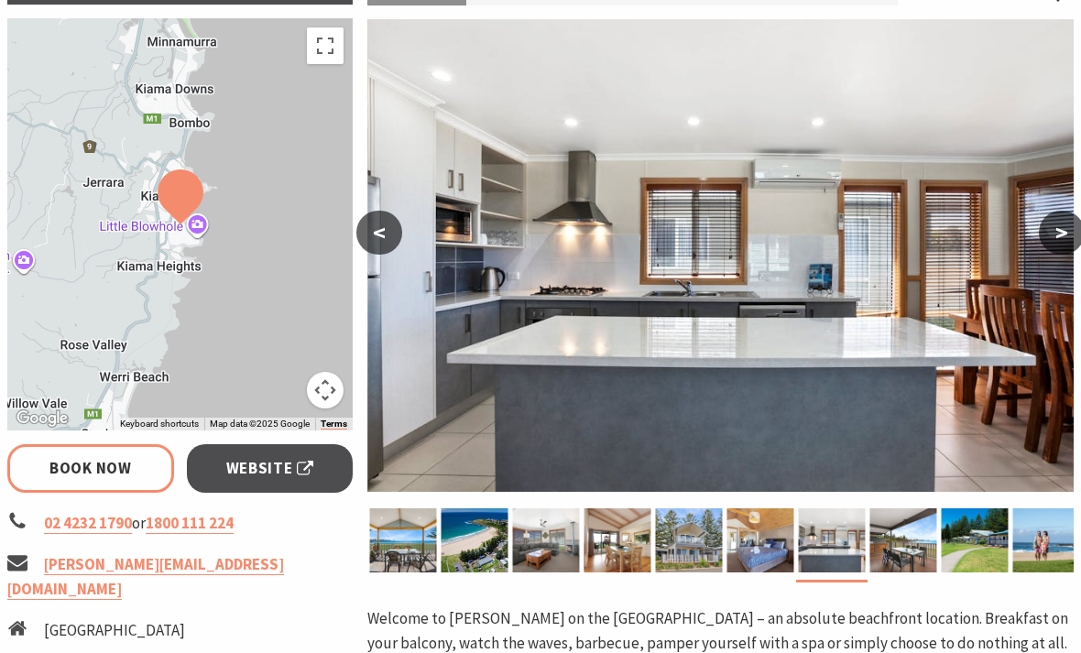
scroll to position [316, 0]
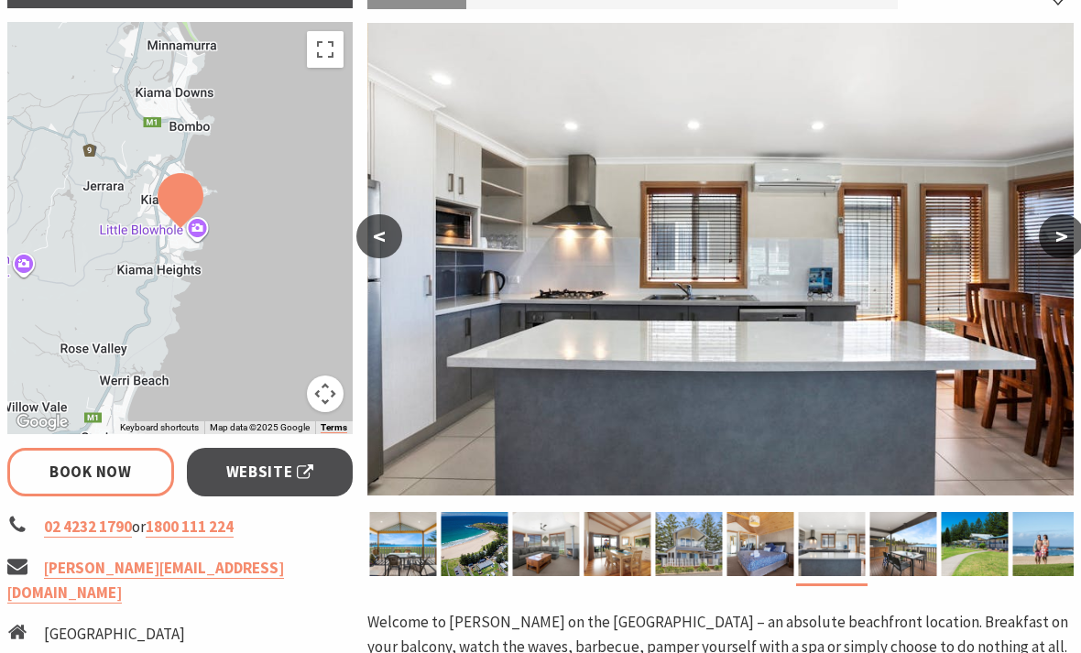
click at [966, 550] on img at bounding box center [975, 544] width 67 height 64
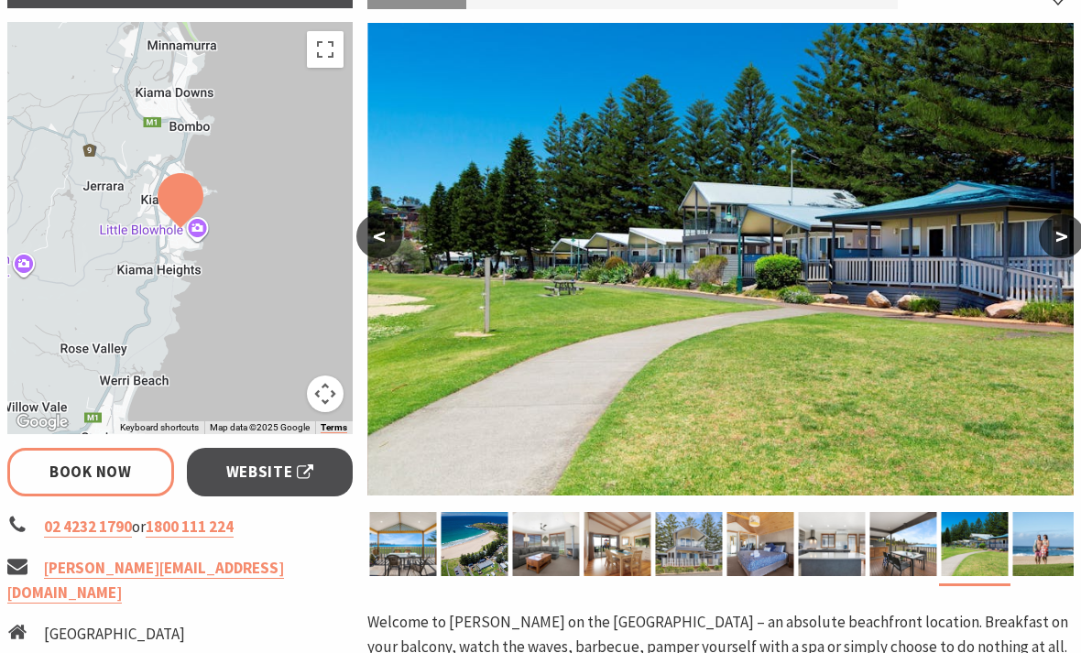
click at [1051, 561] on img at bounding box center [1046, 544] width 67 height 64
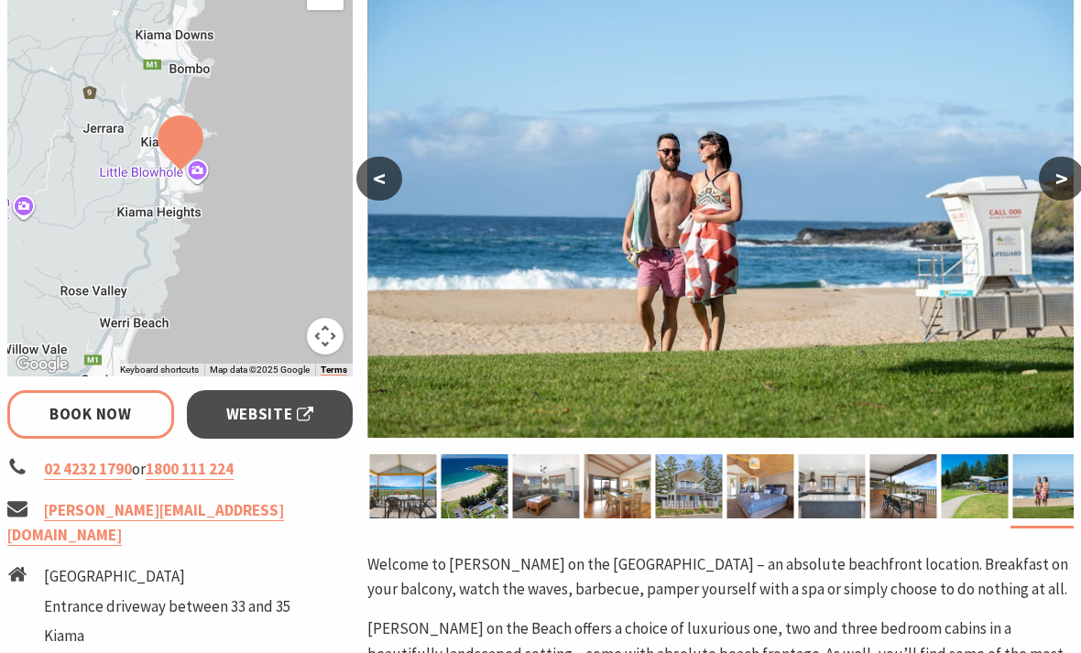
scroll to position [375, 0]
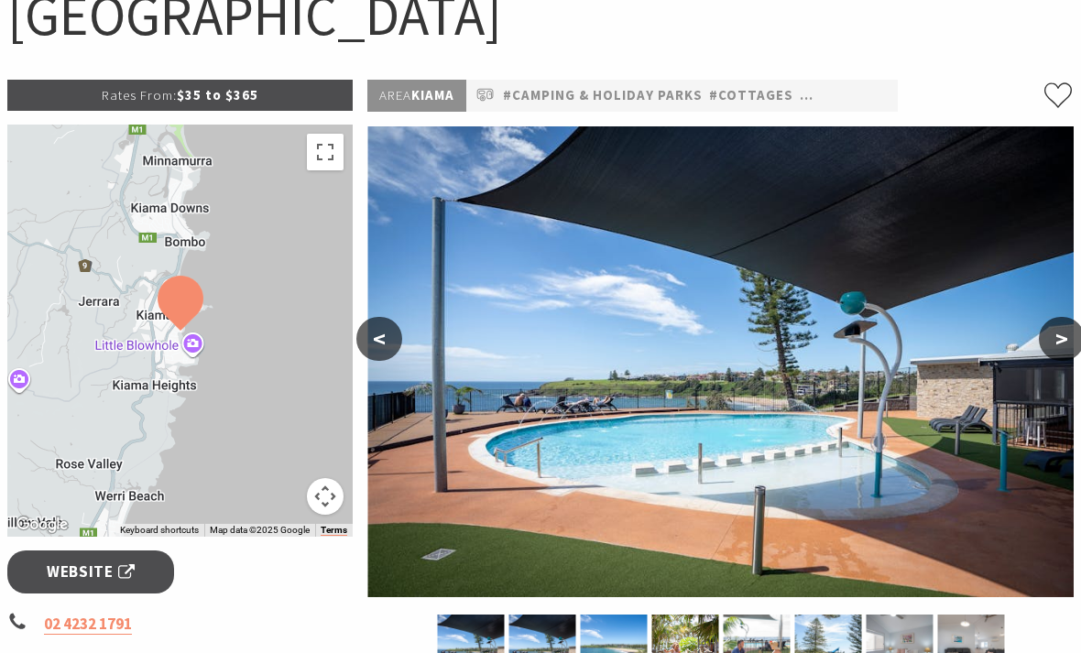
scroll to position [218, 0]
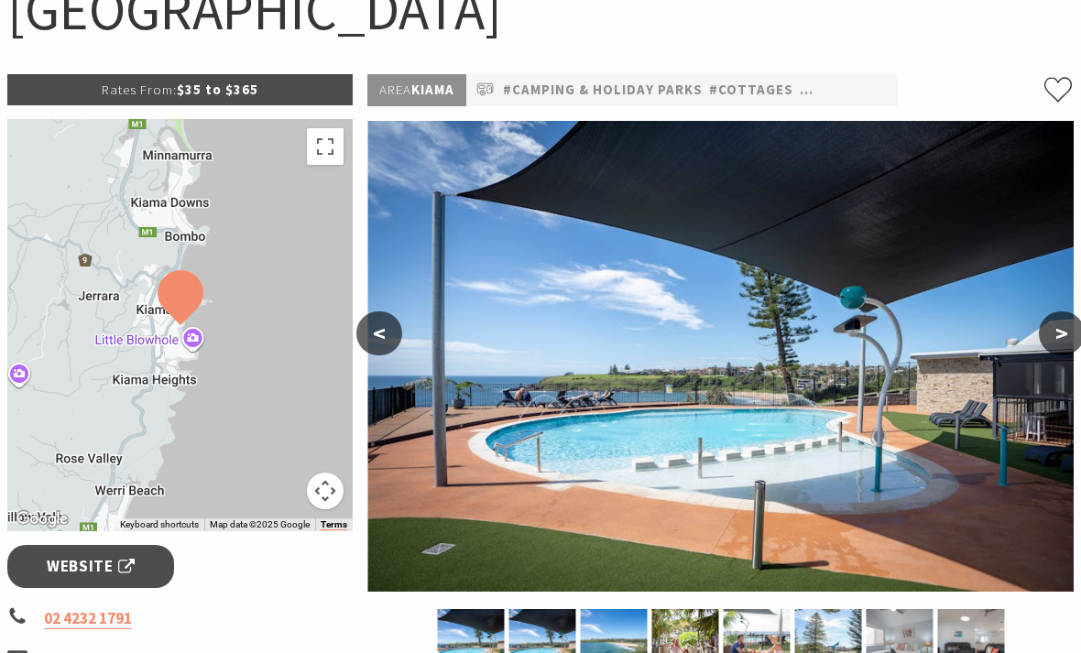
click at [1072, 336] on button ">" at bounding box center [1062, 334] width 46 height 44
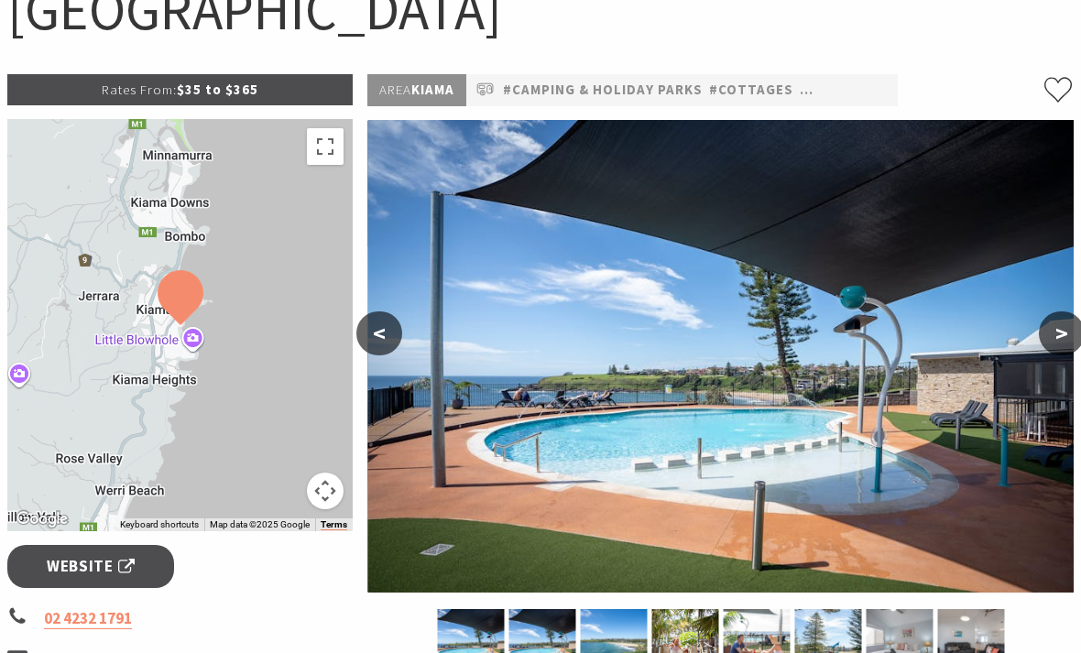
click at [1074, 333] on button ">" at bounding box center [1062, 333] width 46 height 44
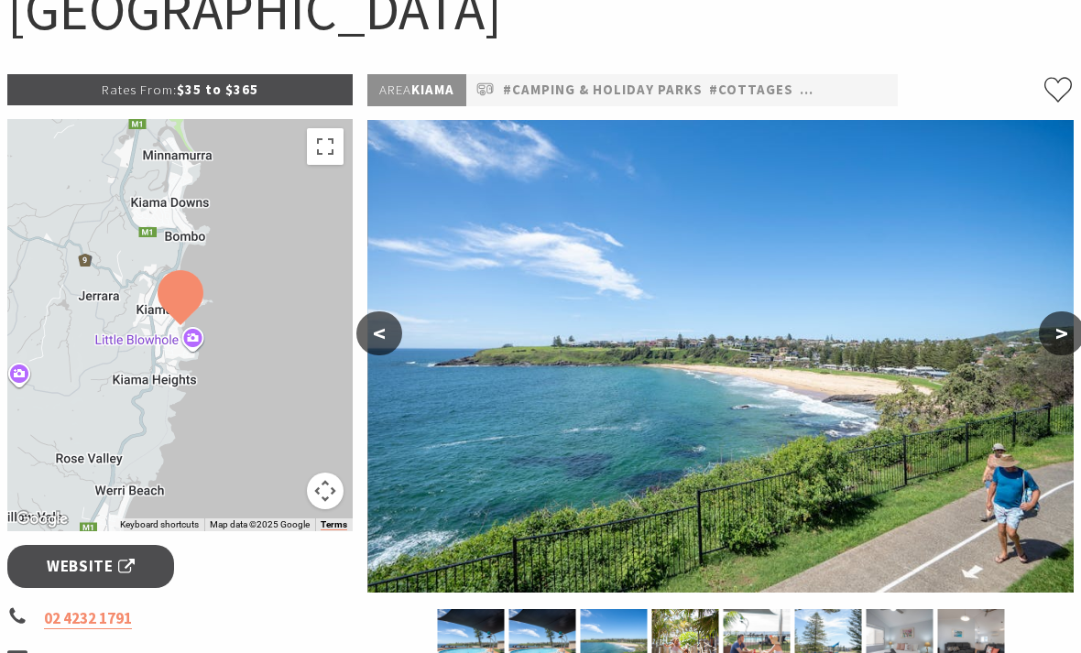
click at [1072, 332] on button ">" at bounding box center [1062, 333] width 46 height 44
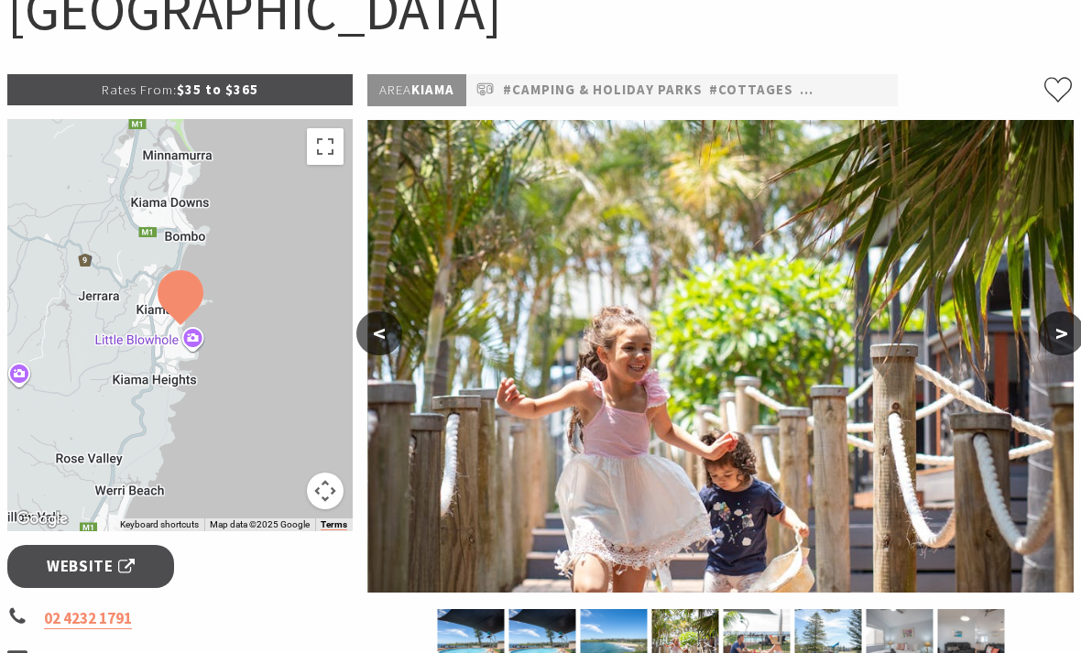
click at [1072, 332] on button ">" at bounding box center [1062, 333] width 46 height 44
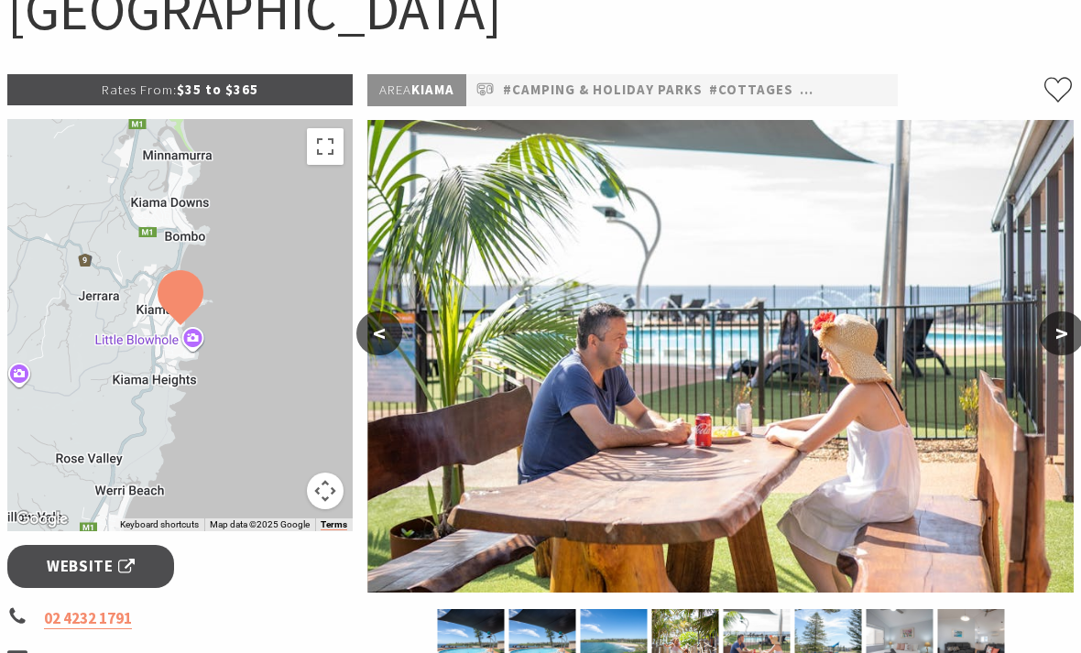
click at [1073, 332] on button ">" at bounding box center [1062, 333] width 46 height 44
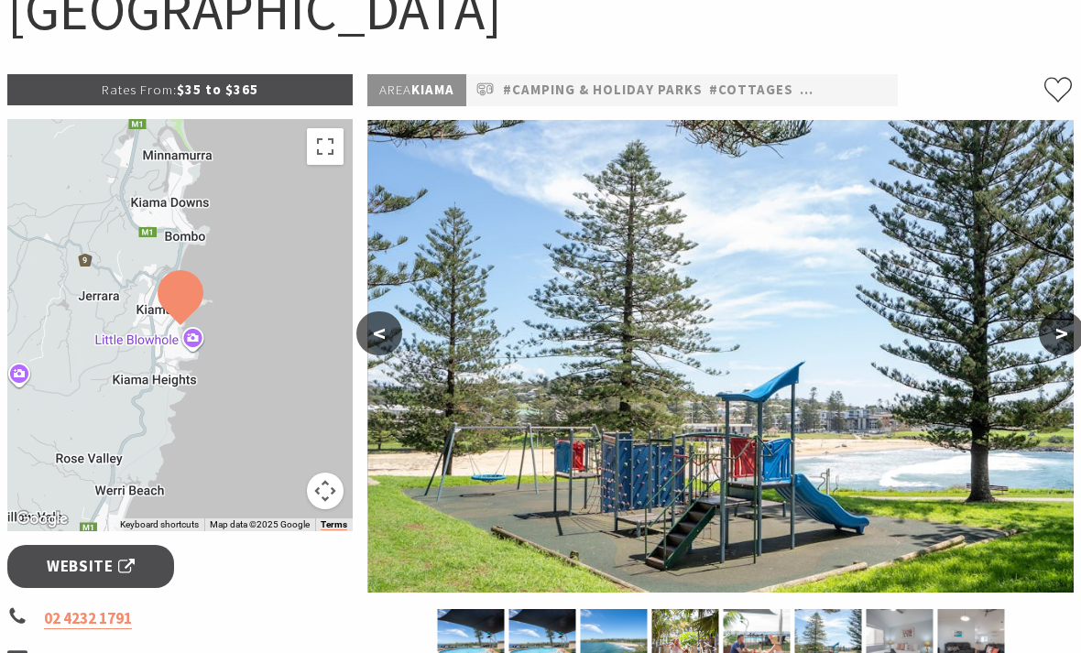
click at [1076, 327] on button ">" at bounding box center [1062, 333] width 46 height 44
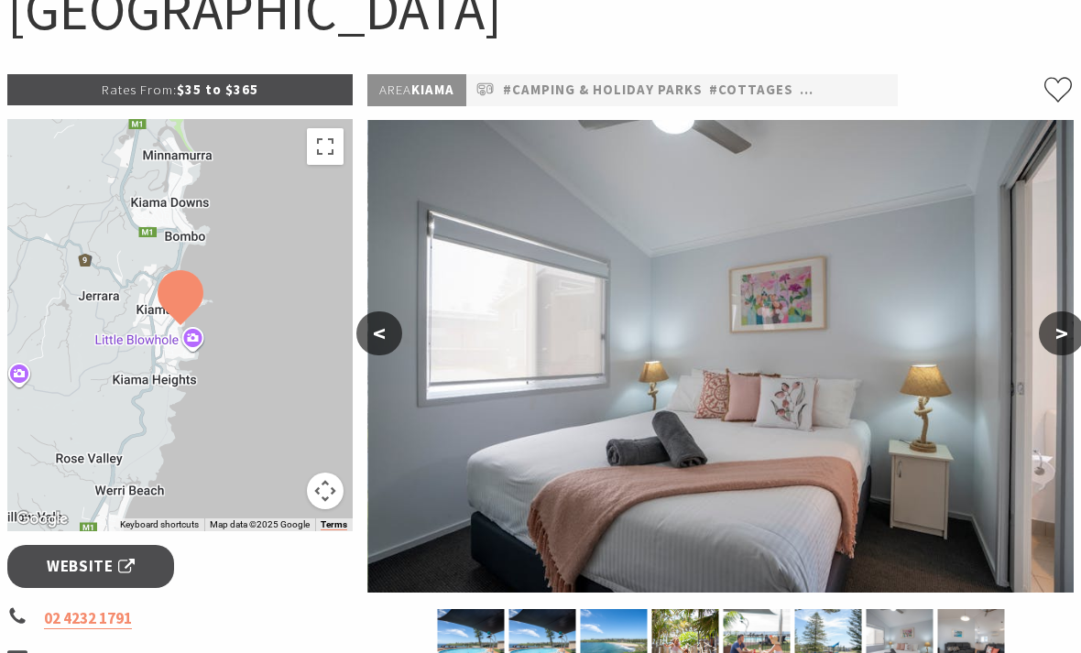
click at [1075, 331] on button ">" at bounding box center [1062, 333] width 46 height 44
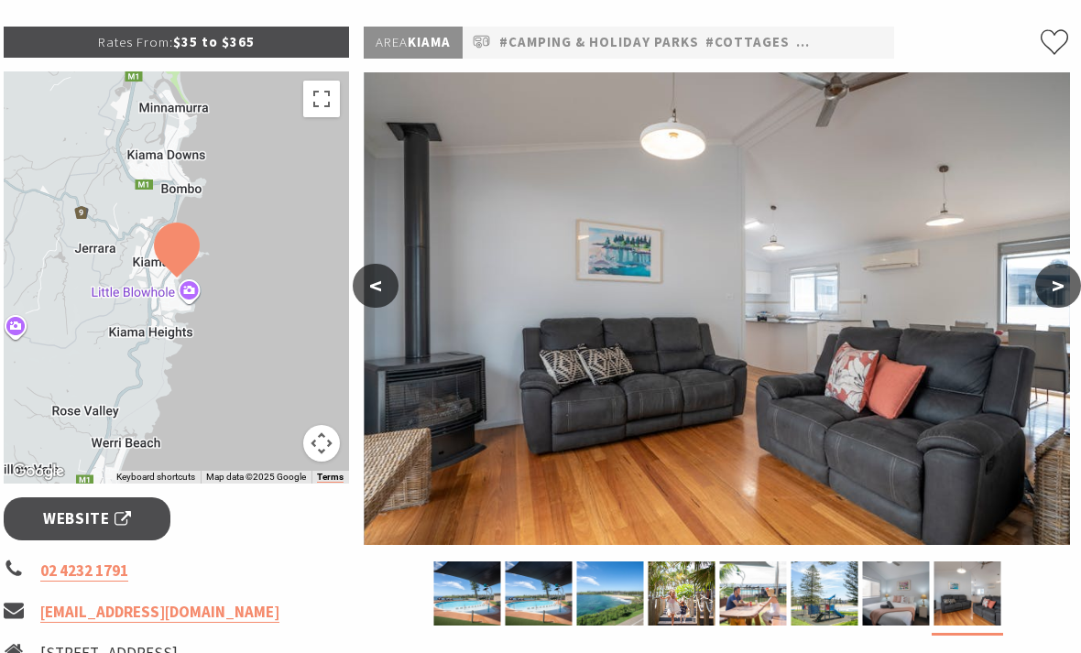
scroll to position [0, 4]
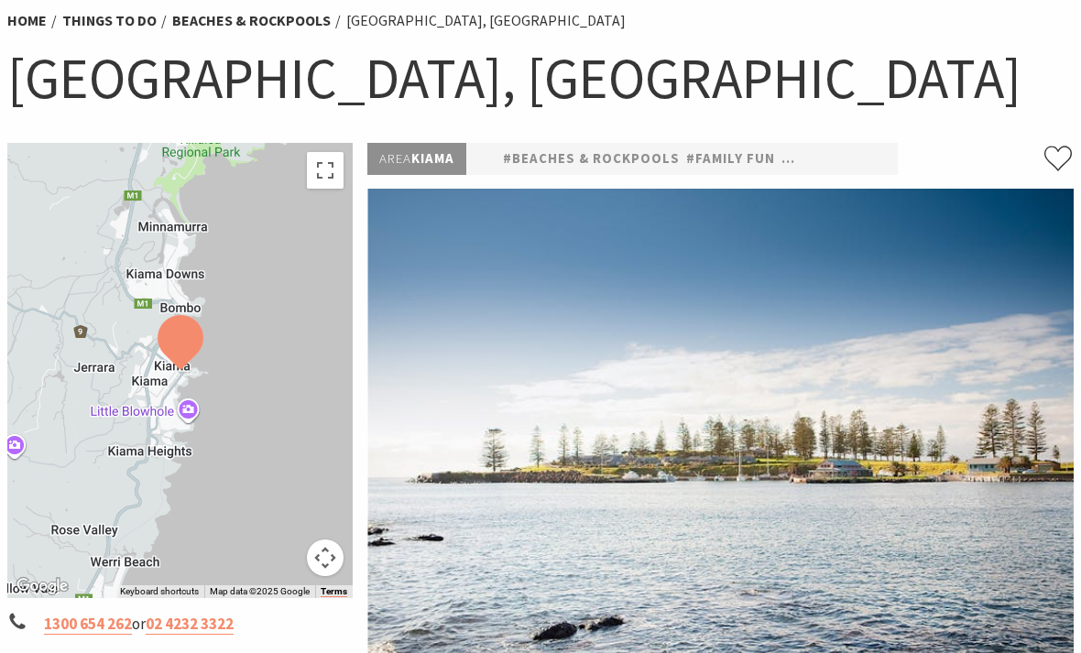
scroll to position [151, 0]
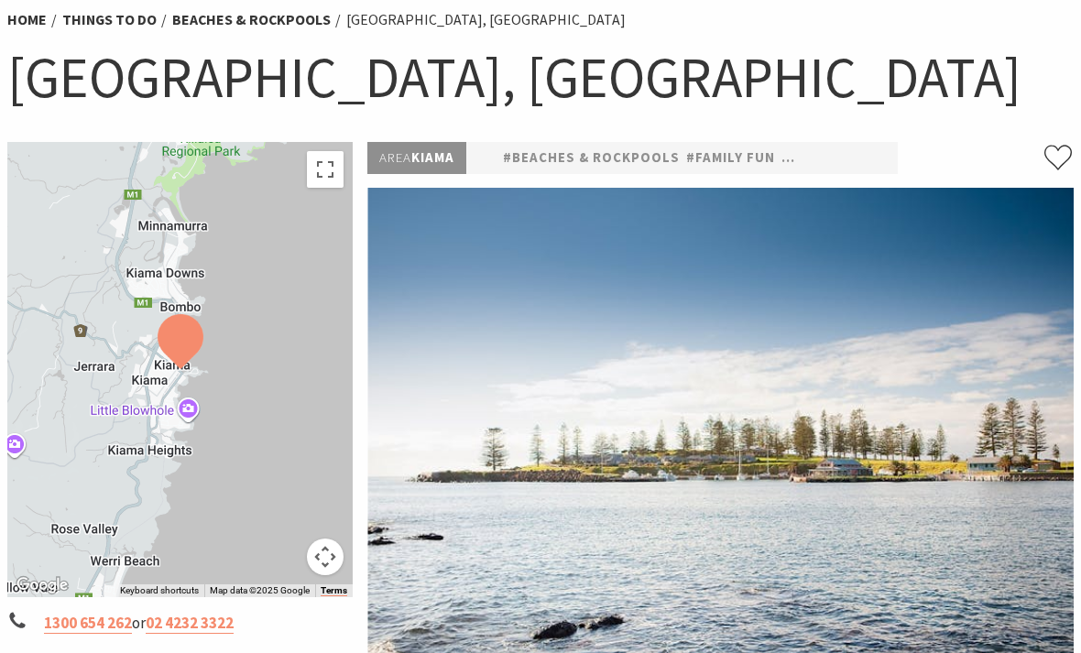
click at [988, 338] on img at bounding box center [720, 424] width 706 height 473
click at [727, 151] on link "#Family Fun" at bounding box center [730, 158] width 89 height 23
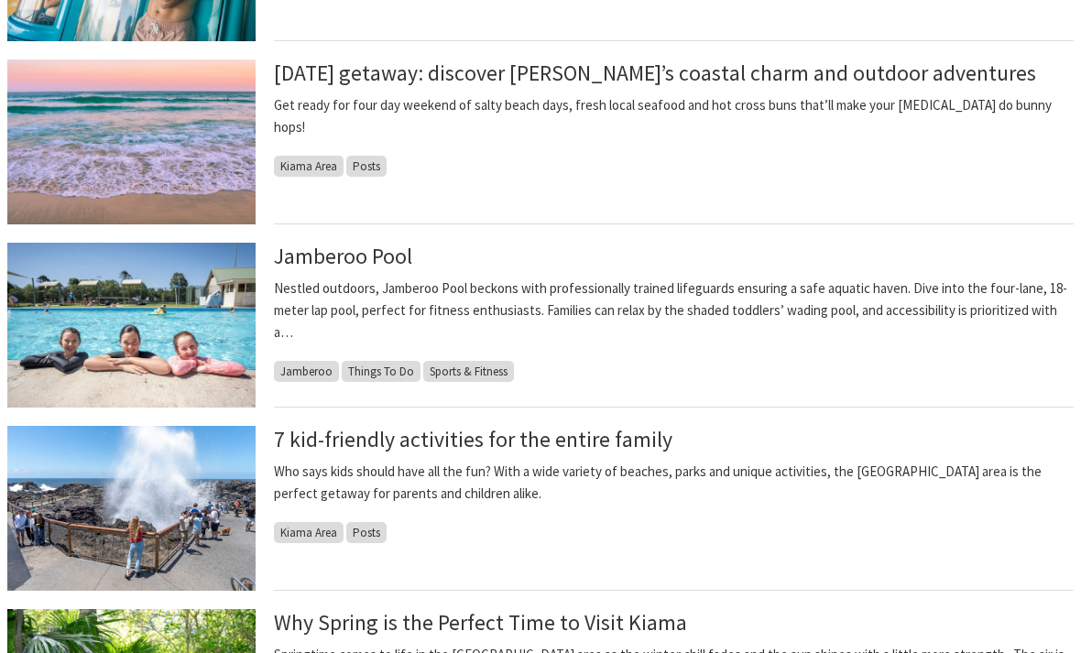
scroll to position [1230, 0]
click at [631, 440] on link "7 kid-friendly activities for the entire family" at bounding box center [473, 439] width 398 height 27
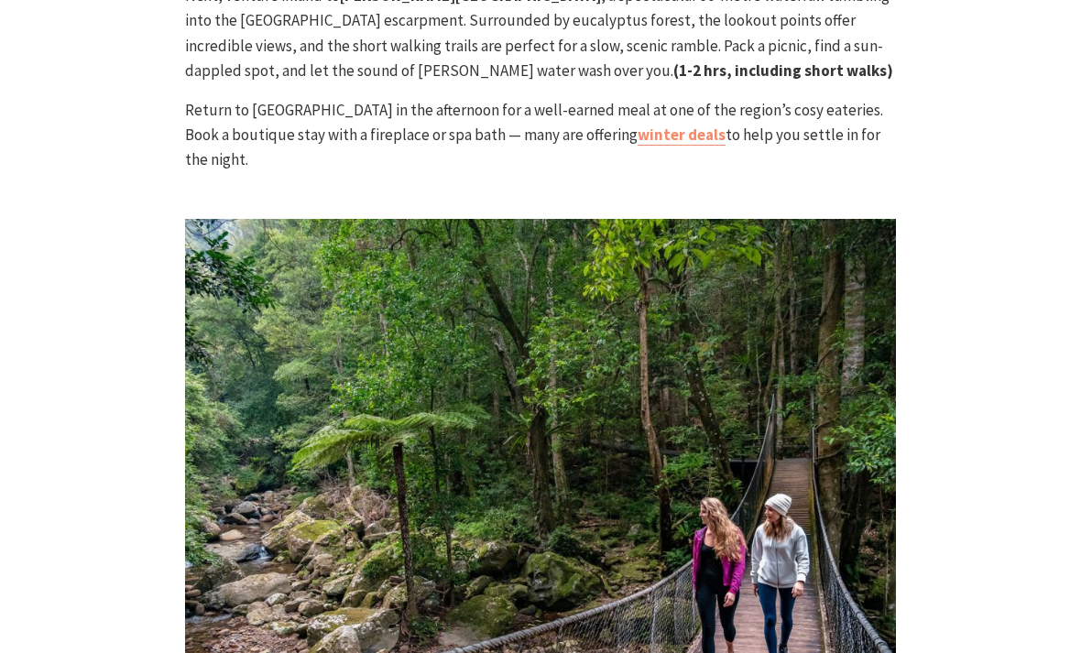
scroll to position [2513, 0]
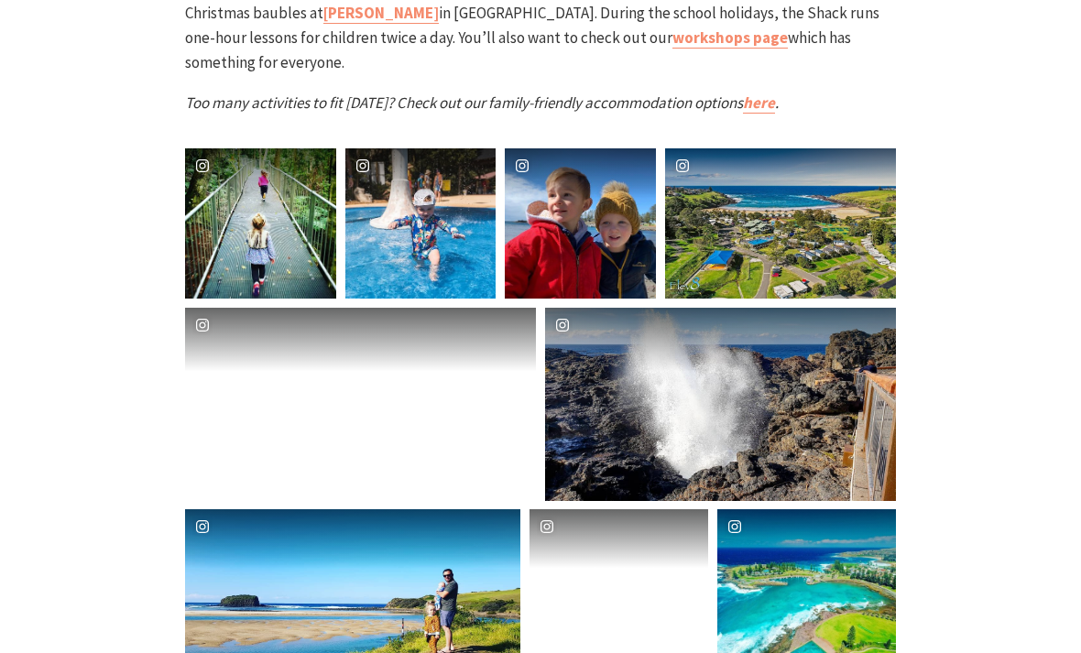
scroll to position [5414, 0]
click at [427, 171] on div "jamberooactionpark" at bounding box center [420, 223] width 151 height 151
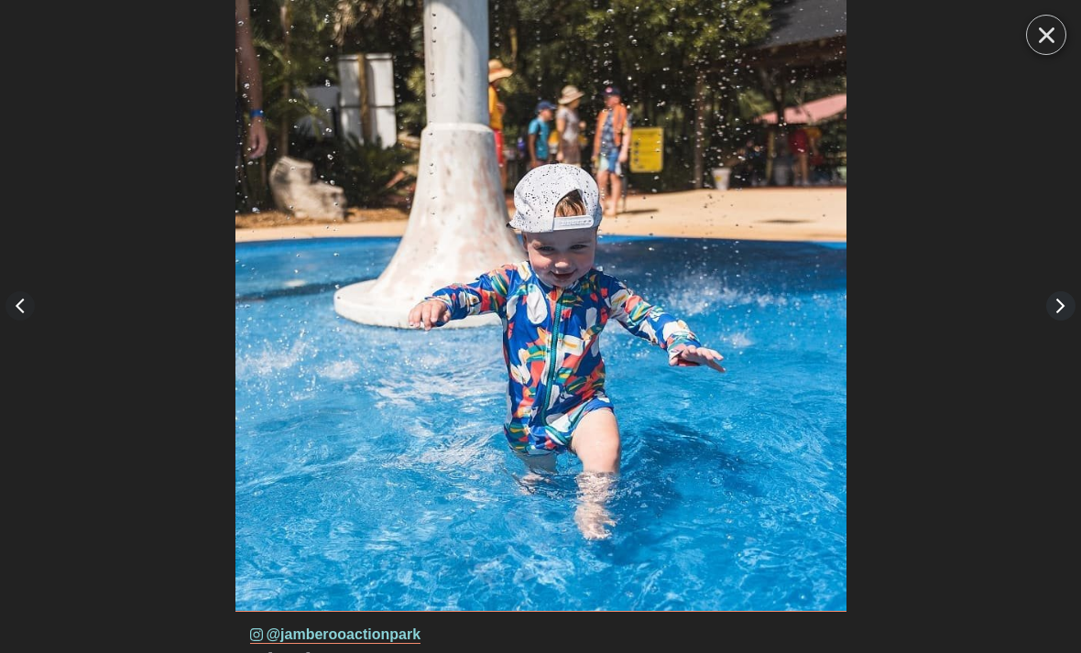
click at [1059, 301] on button "Right" at bounding box center [1060, 305] width 29 height 29
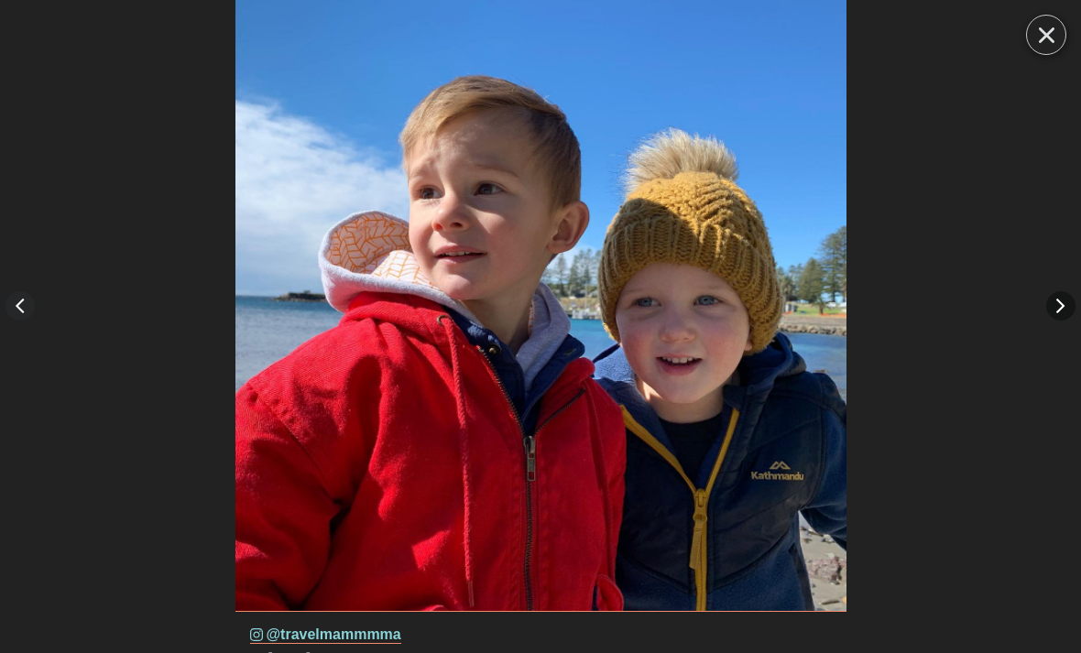
click at [1050, 43] on button "Close" at bounding box center [1046, 35] width 40 height 40
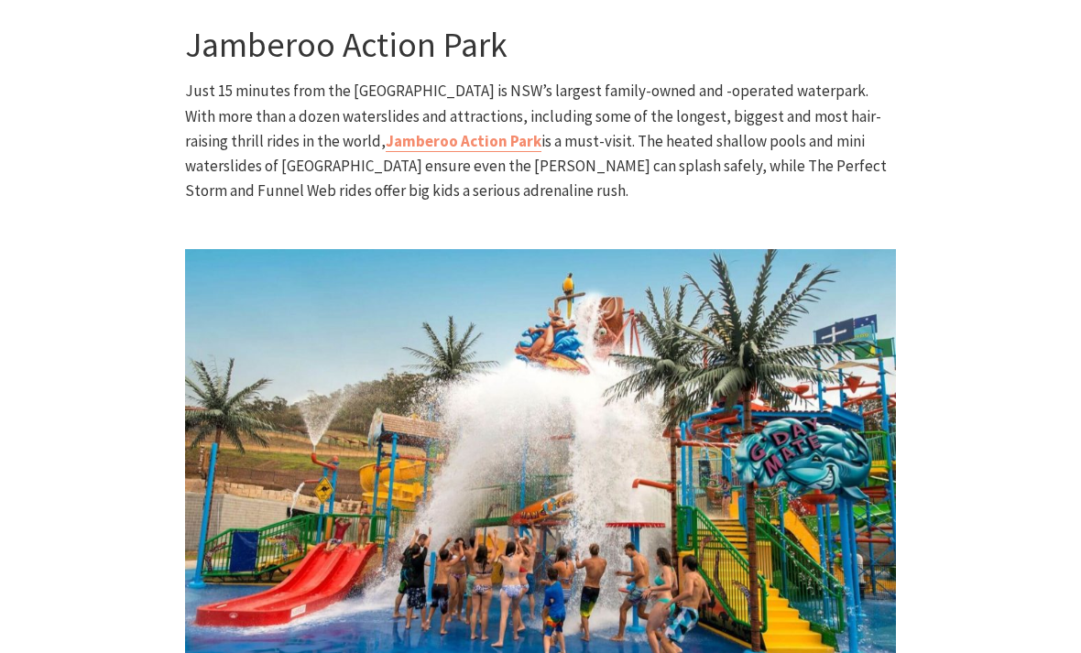
scroll to position [986, 0]
click at [386, 130] on link "Jamberoo Action Park" at bounding box center [464, 140] width 156 height 21
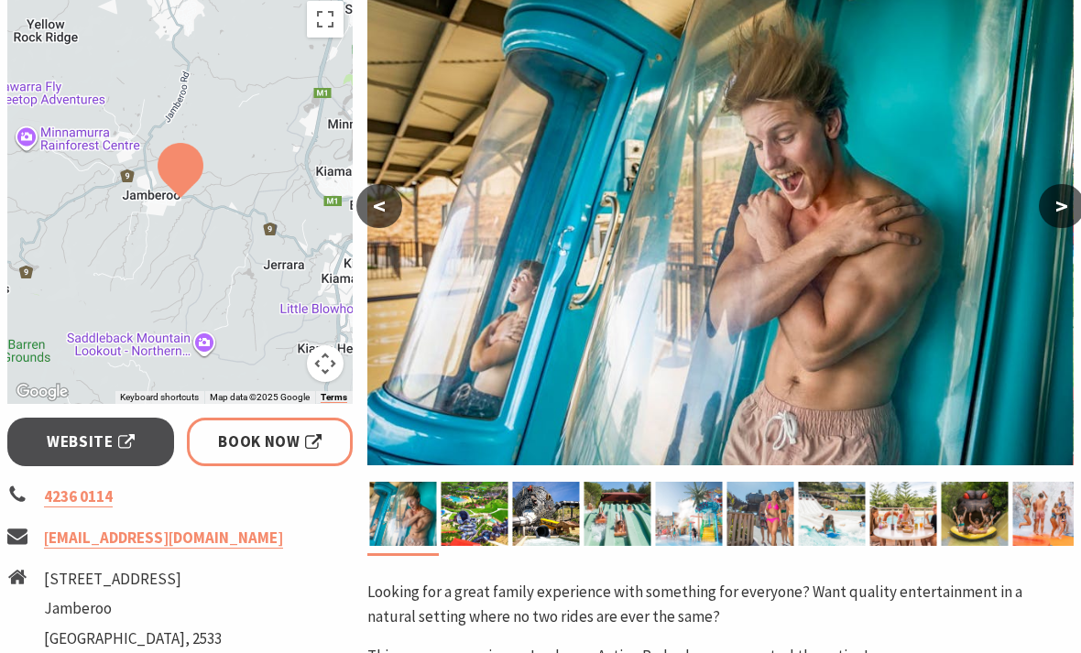
scroll to position [345, 0]
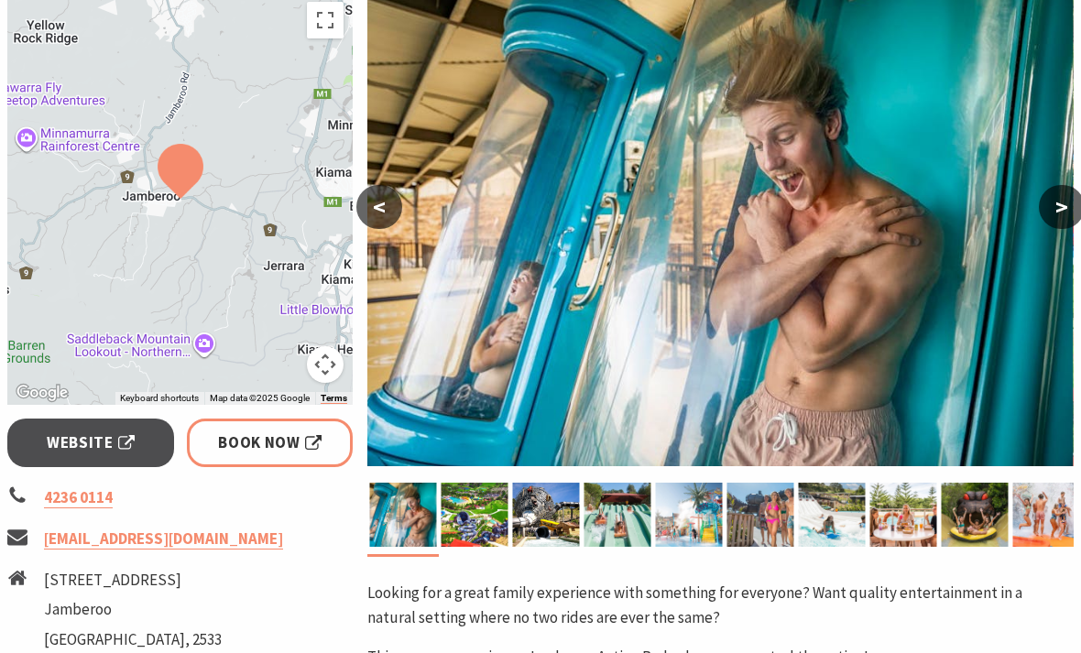
click at [240, 442] on span "Book Now" at bounding box center [269, 442] width 103 height 25
